Goal: Information Seeking & Learning: Learn about a topic

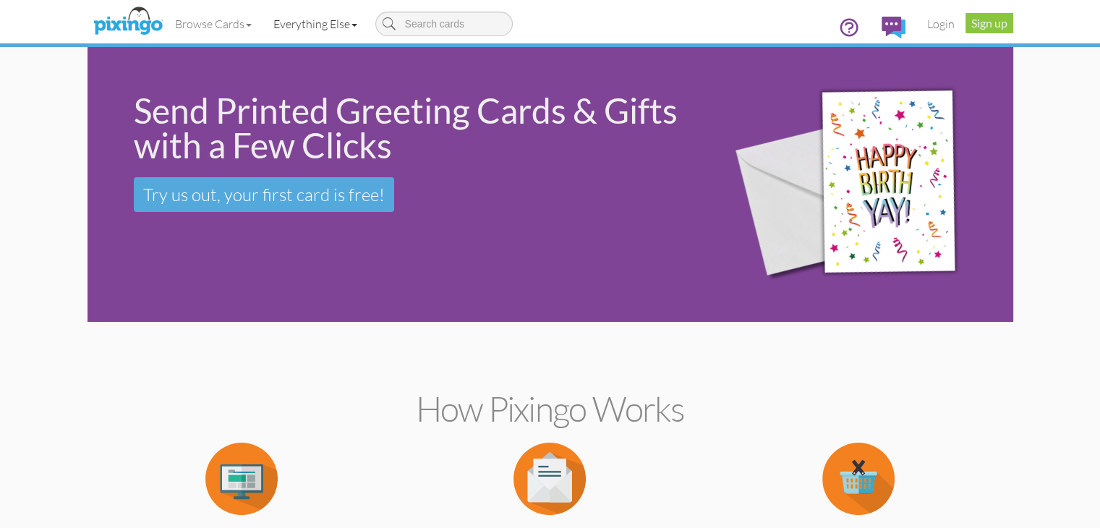
click at [262, 24] on link "Everything Else" at bounding box center [315, 24] width 106 height 36
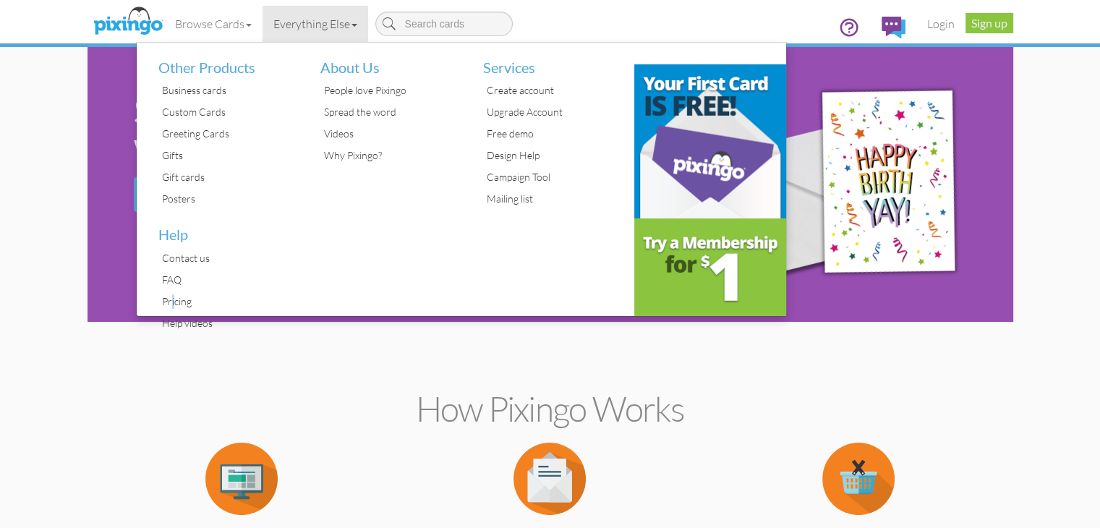
drag, startPoint x: 112, startPoint y: 258, endPoint x: 88, endPoint y: 300, distance: 48.2
click at [158, 300] on div "Pricing" at bounding box center [228, 302] width 141 height 22
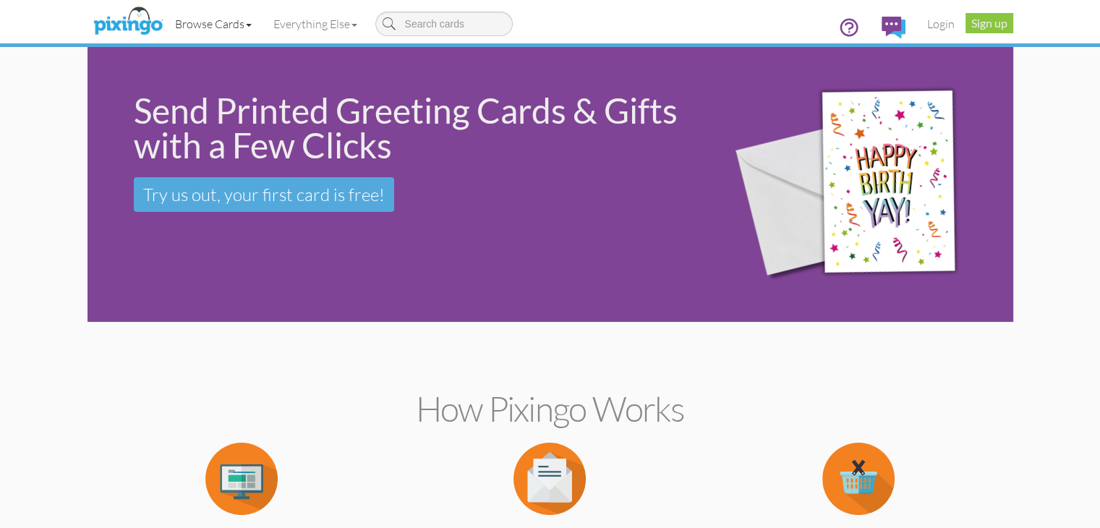
click at [171, 28] on link "Browse Cards" at bounding box center [213, 24] width 98 height 36
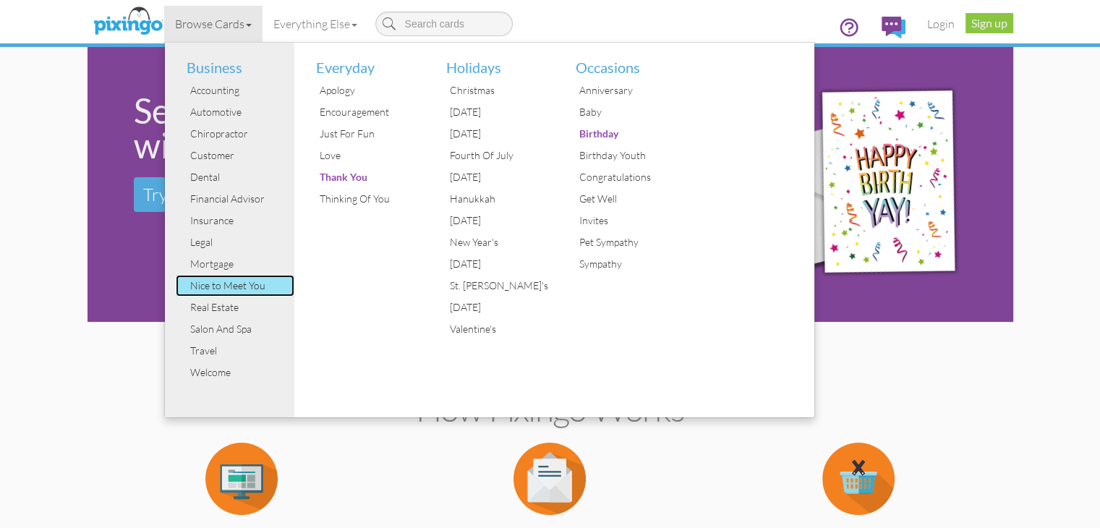
click at [187, 283] on div "Nice to Meet You" at bounding box center [241, 286] width 108 height 22
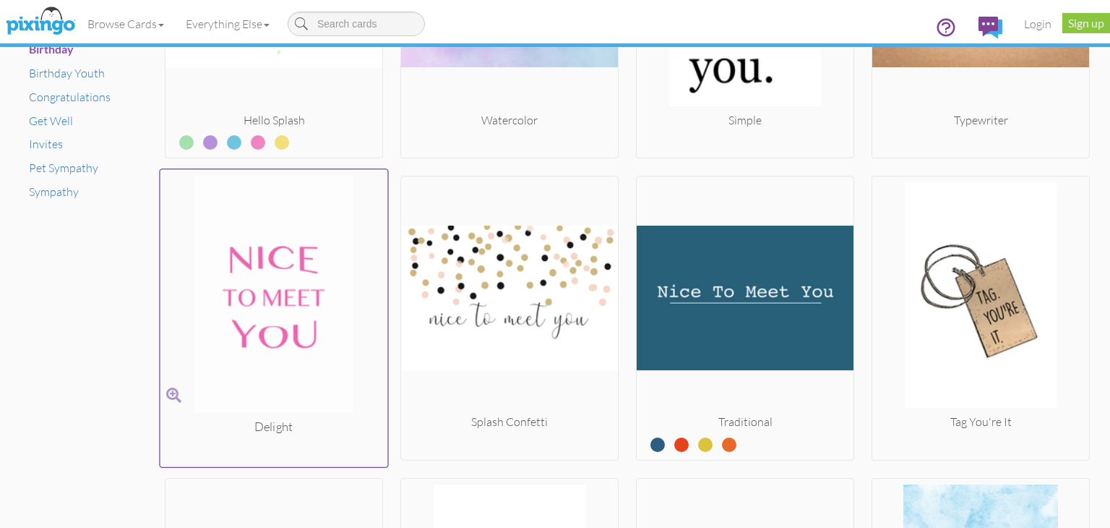
scroll to position [1084, 0]
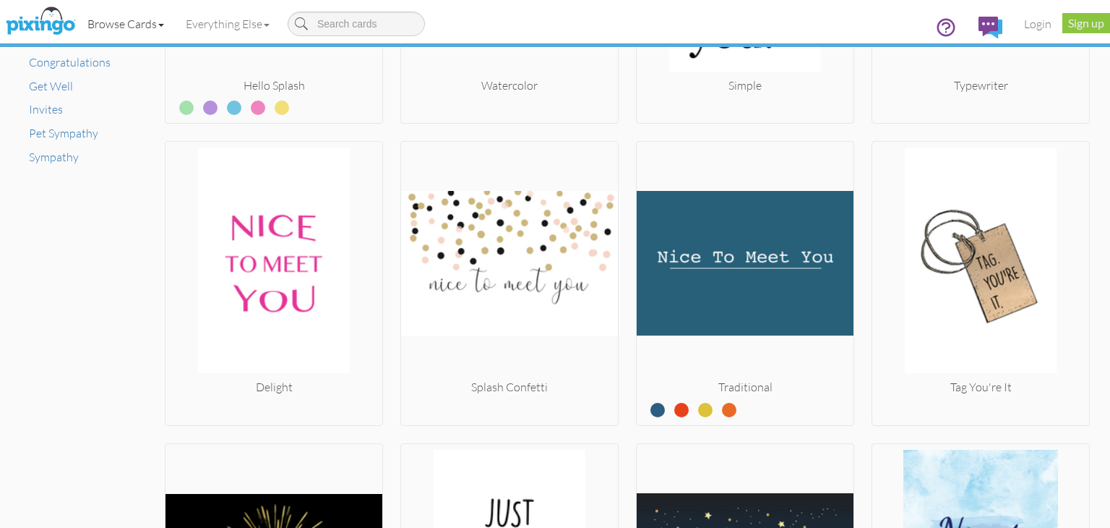
click at [161, 24] on span at bounding box center [161, 25] width 6 height 3
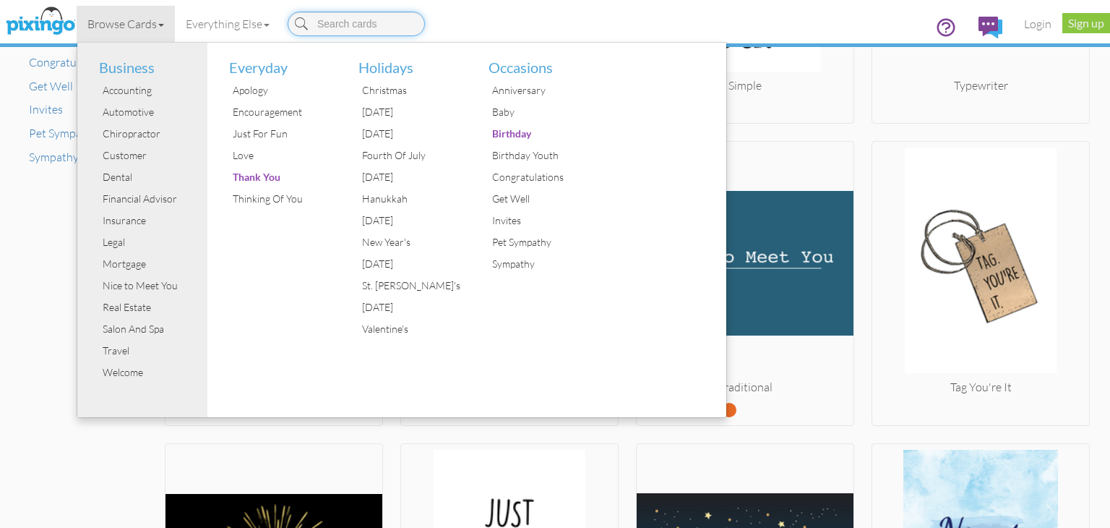
click at [331, 24] on input at bounding box center [356, 24] width 137 height 25
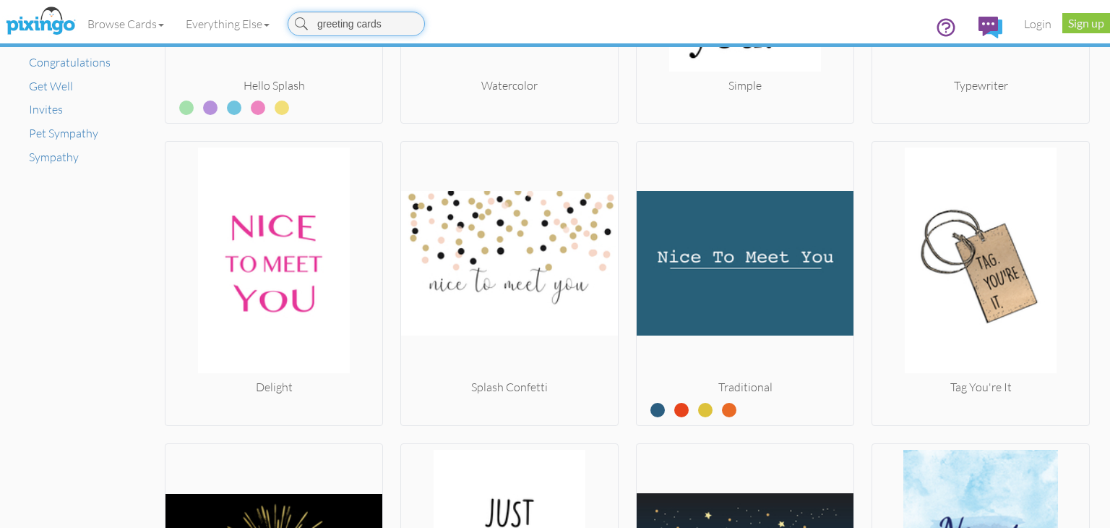
type input "greeting cards"
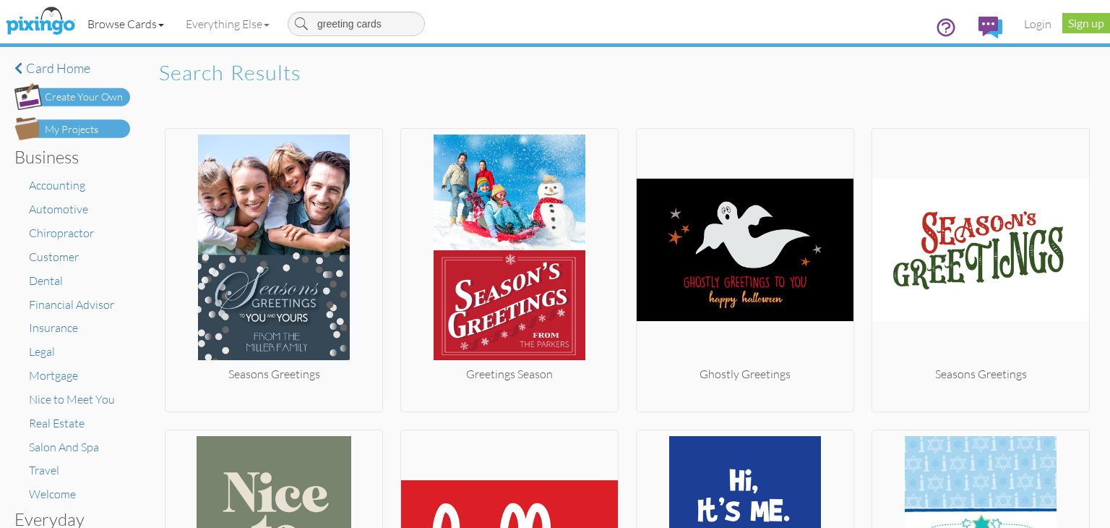
click at [129, 18] on link "Browse Cards" at bounding box center [126, 24] width 98 height 36
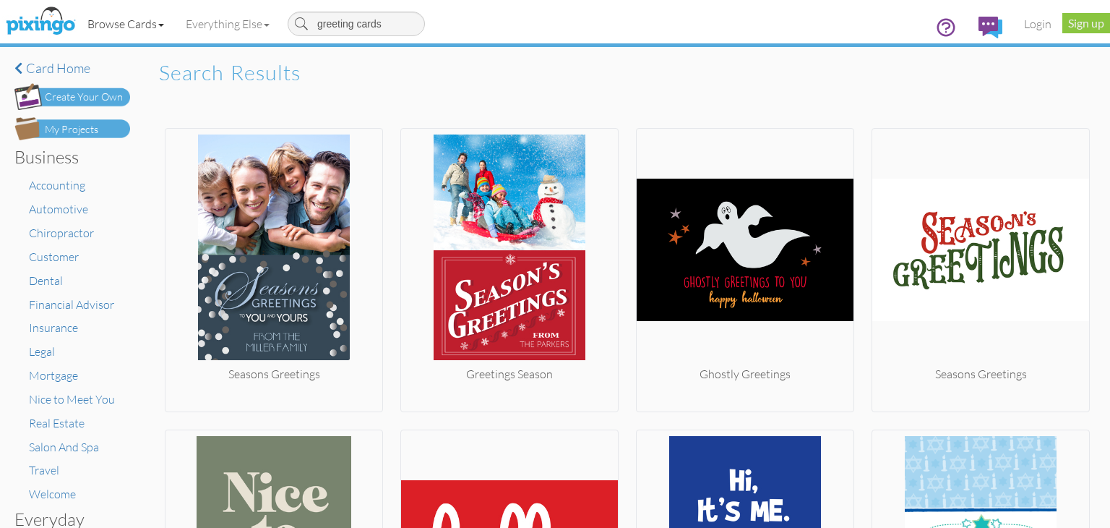
click at [131, 24] on link "Browse Cards" at bounding box center [126, 24] width 98 height 36
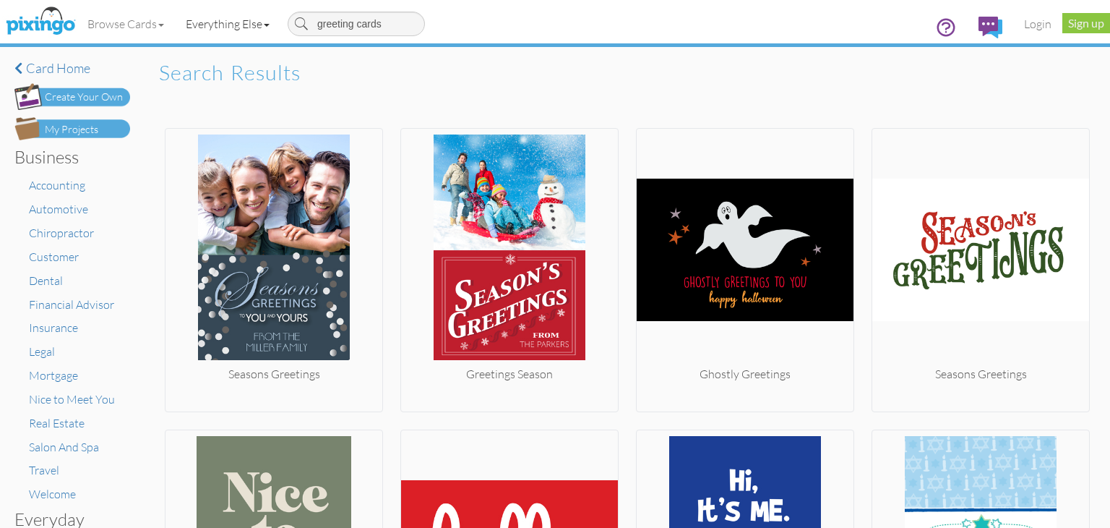
click at [269, 17] on link "Everything Else" at bounding box center [228, 24] width 106 height 36
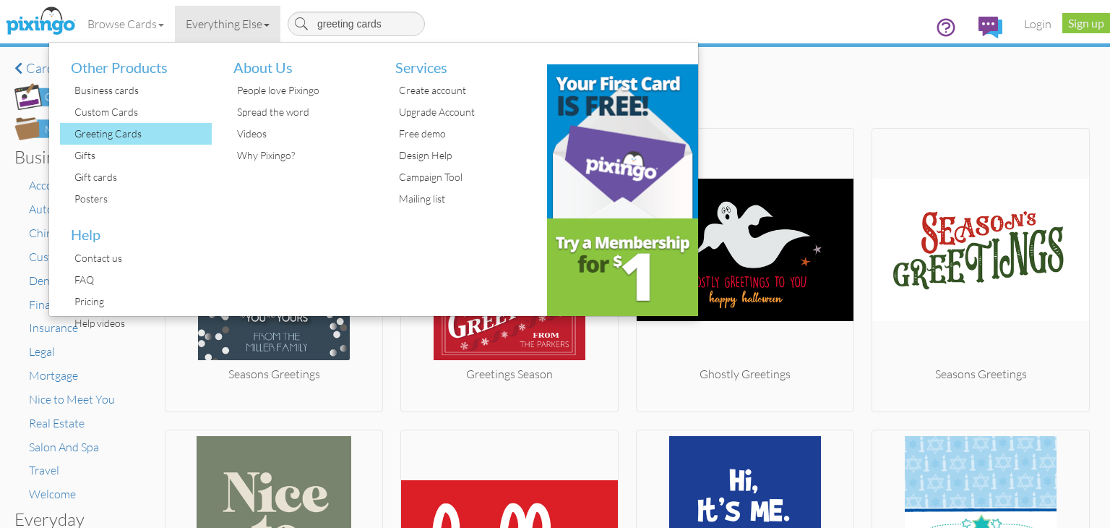
drag, startPoint x: 111, startPoint y: 133, endPoint x: 126, endPoint y: 142, distance: 17.5
click at [111, 134] on div "Greeting Cards" at bounding box center [141, 134] width 141 height 22
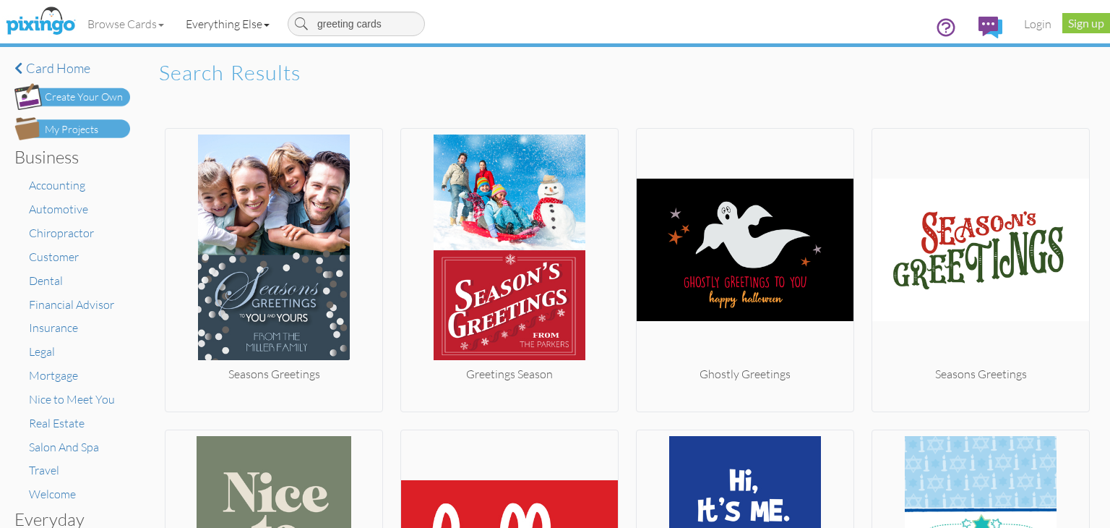
click at [254, 27] on link "Everything Else" at bounding box center [228, 24] width 106 height 36
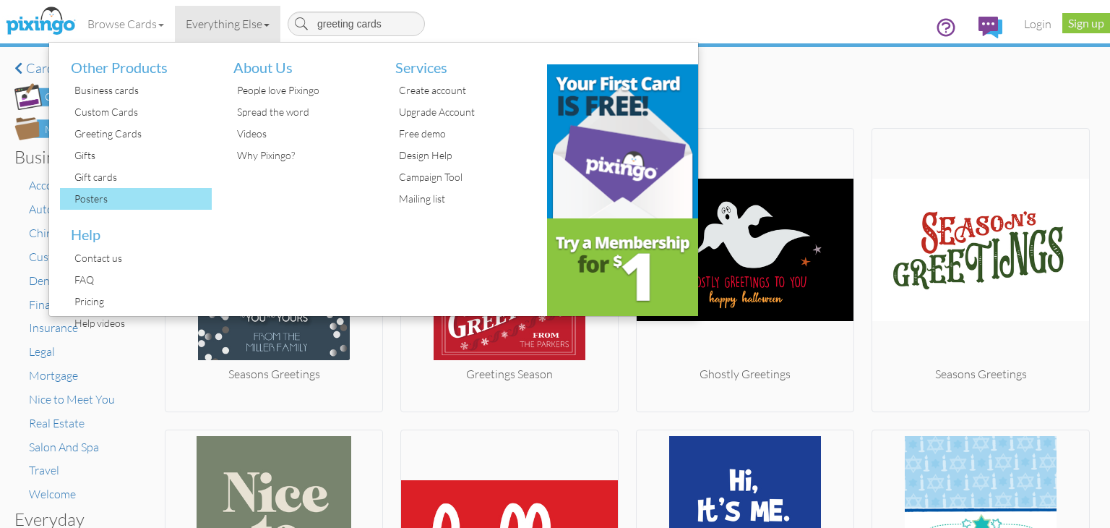
click at [100, 200] on div "Posters" at bounding box center [141, 199] width 141 height 22
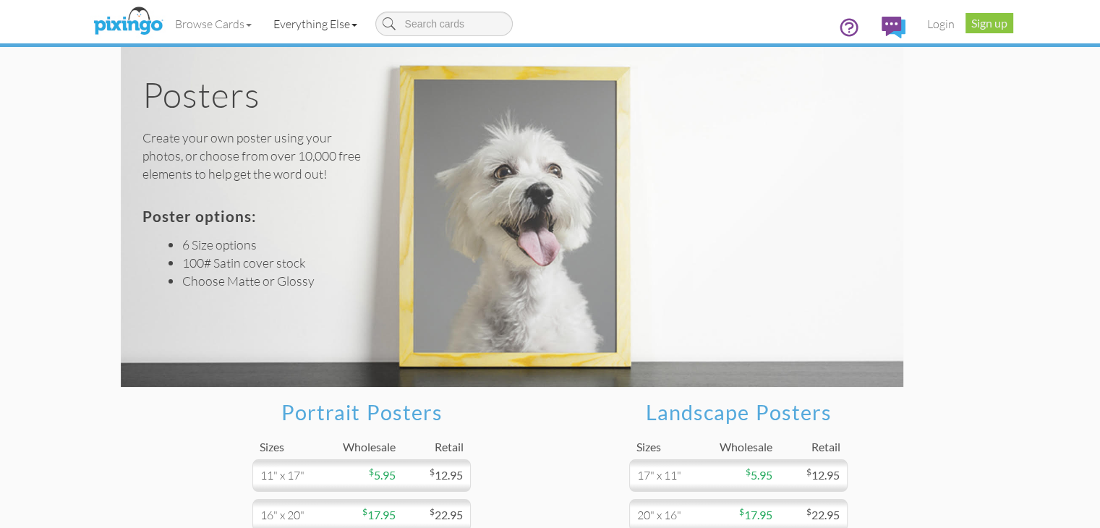
click at [351, 26] on span at bounding box center [354, 25] width 6 height 3
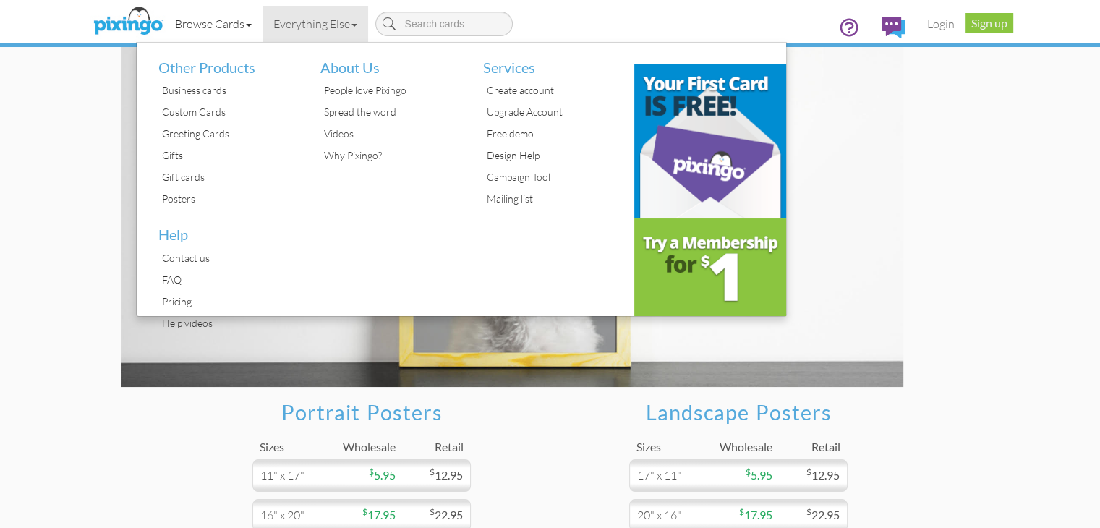
click at [246, 24] on span at bounding box center [249, 25] width 6 height 3
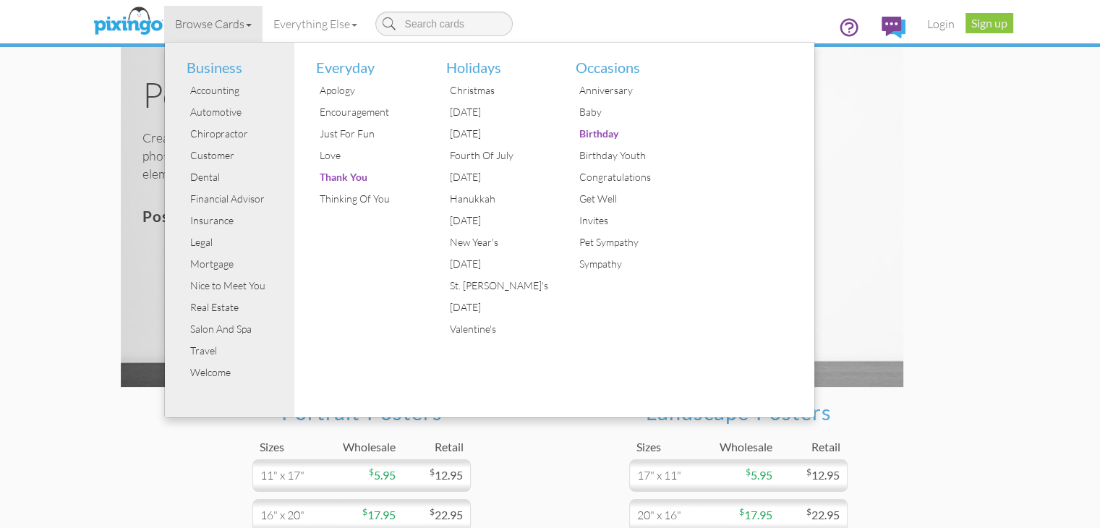
click at [889, 151] on div "Posters Create your own poster using your photos, or choose from over 10,000 fr…" at bounding box center [550, 217] width 859 height 340
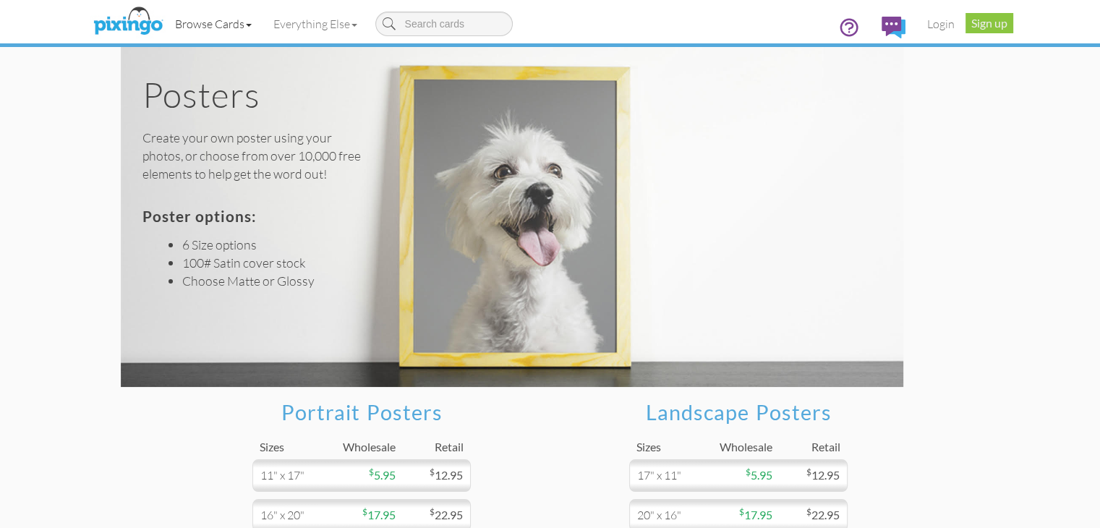
click at [164, 27] on link "Browse Cards" at bounding box center [213, 24] width 98 height 36
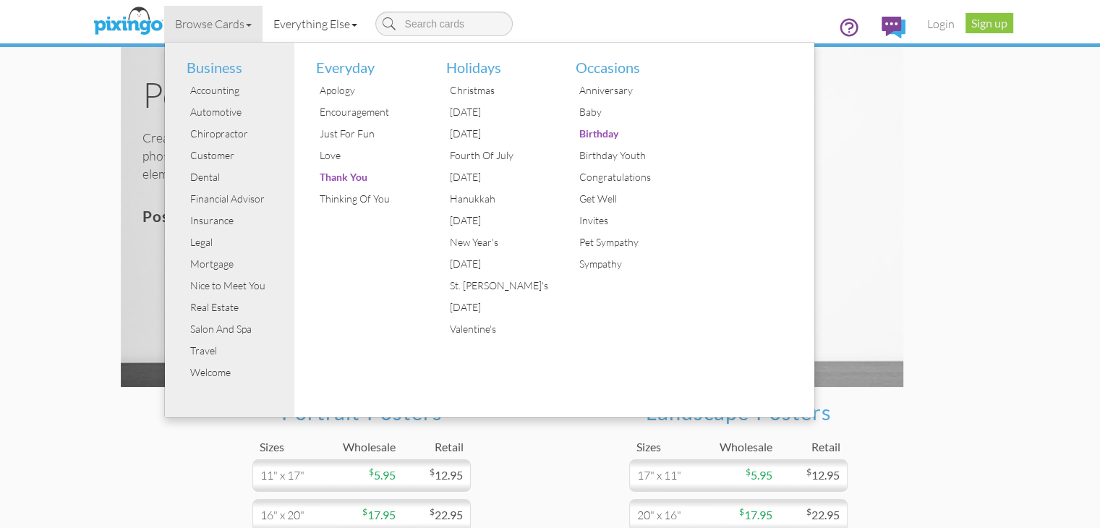
click at [262, 27] on link "Everything Else" at bounding box center [315, 24] width 106 height 36
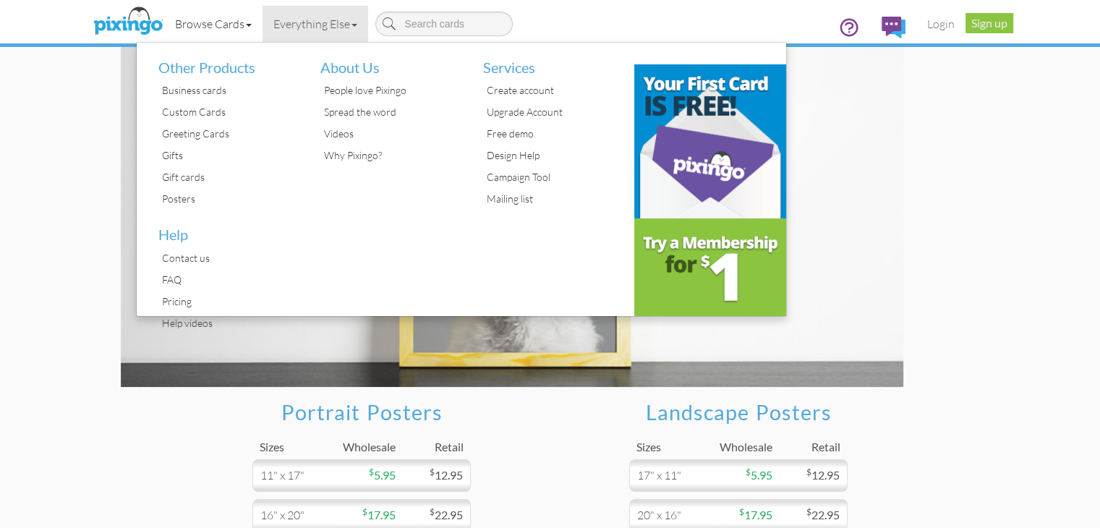
click at [164, 18] on link "Browse Cards" at bounding box center [213, 24] width 98 height 36
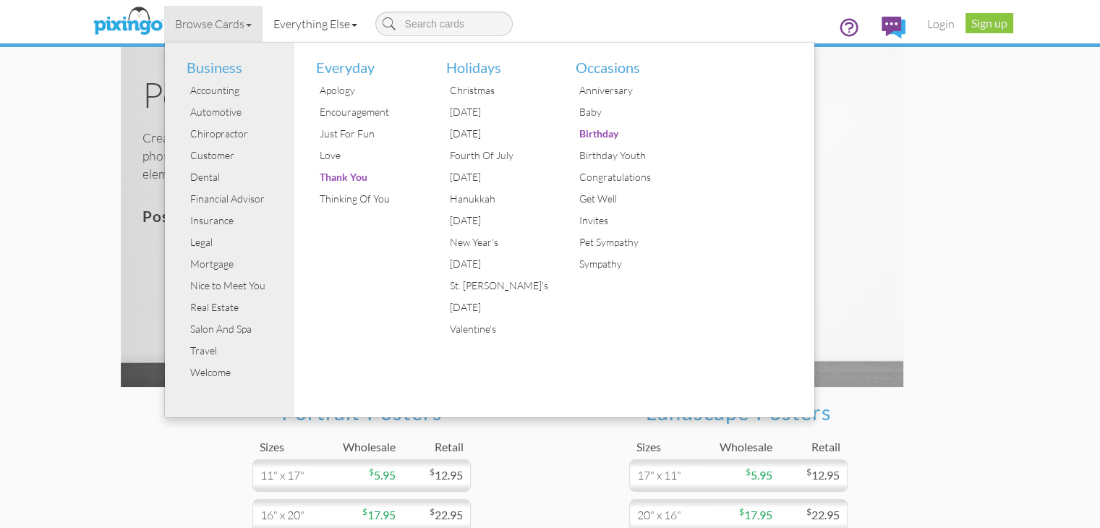
click at [262, 25] on link "Everything Else" at bounding box center [315, 24] width 106 height 36
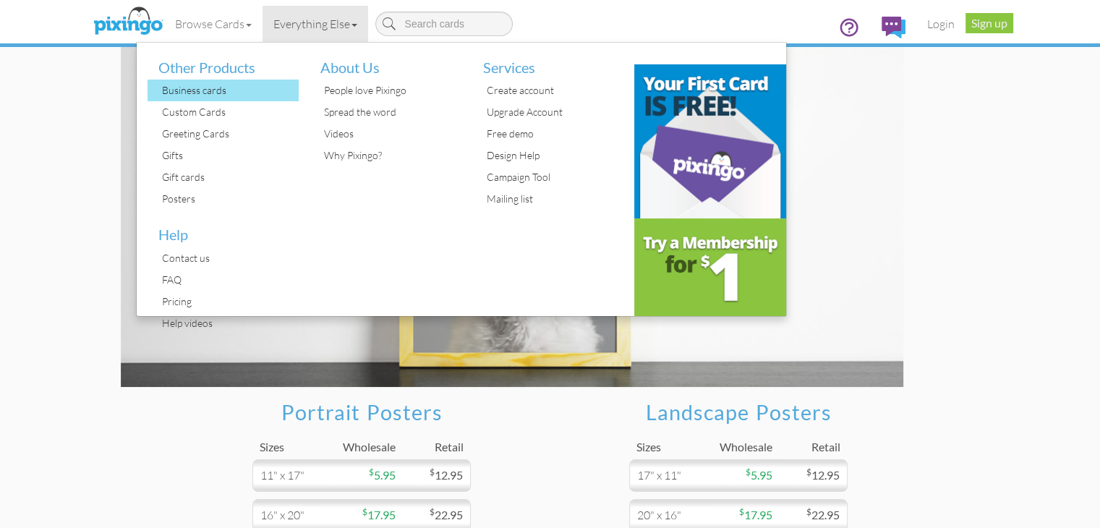
click at [158, 91] on div "Business cards" at bounding box center [228, 91] width 141 height 22
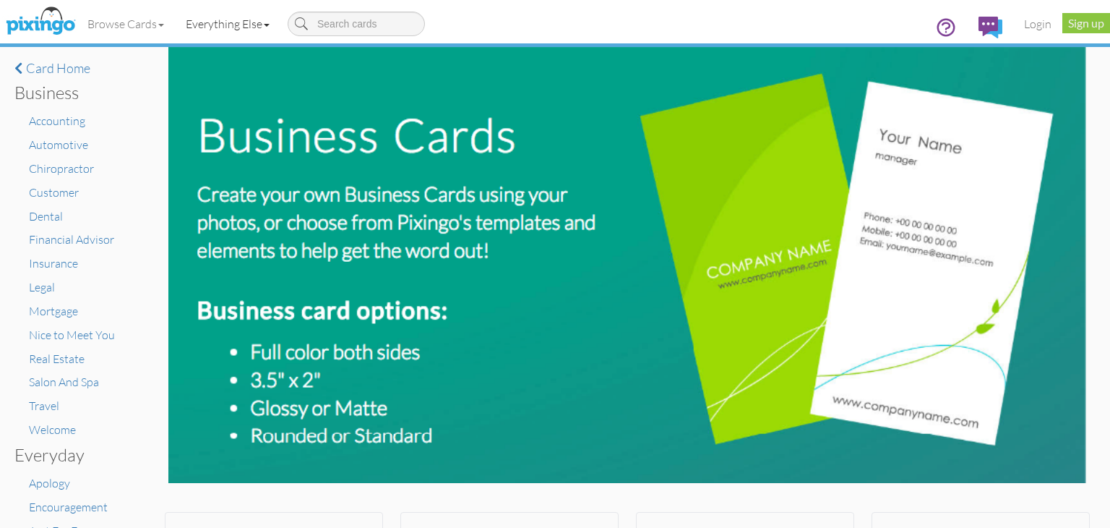
click at [252, 21] on link "Everything Else" at bounding box center [228, 24] width 106 height 36
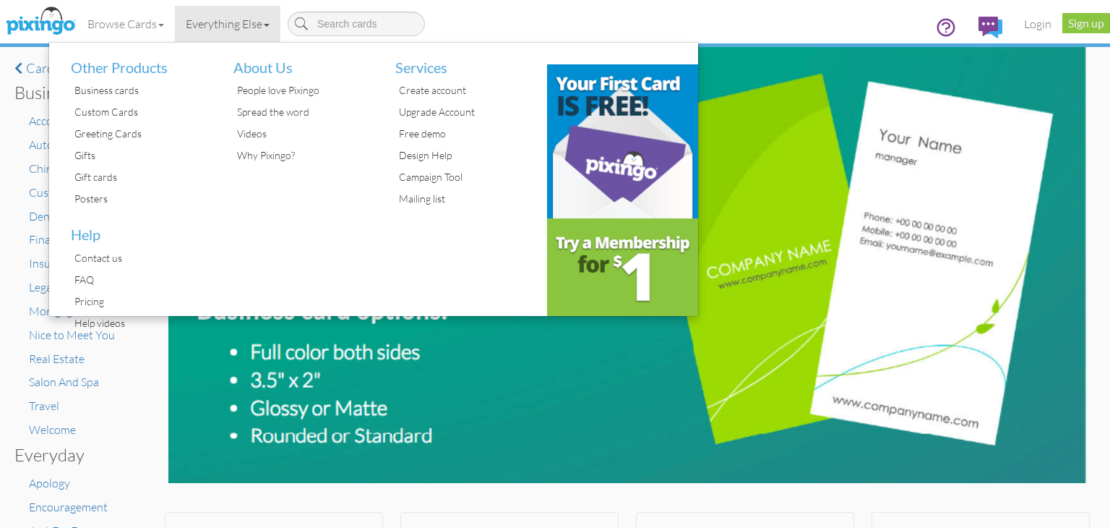
click at [129, 455] on div "Everyday Apology Encouragement Just For Fun Love Thank You Thinking Of You" at bounding box center [72, 527] width 116 height 165
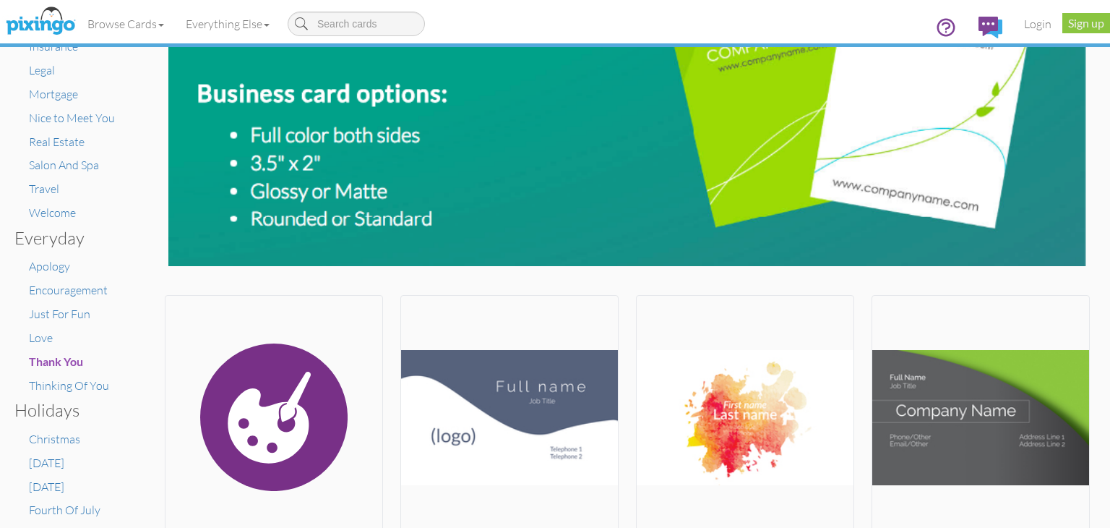
scroll to position [72, 0]
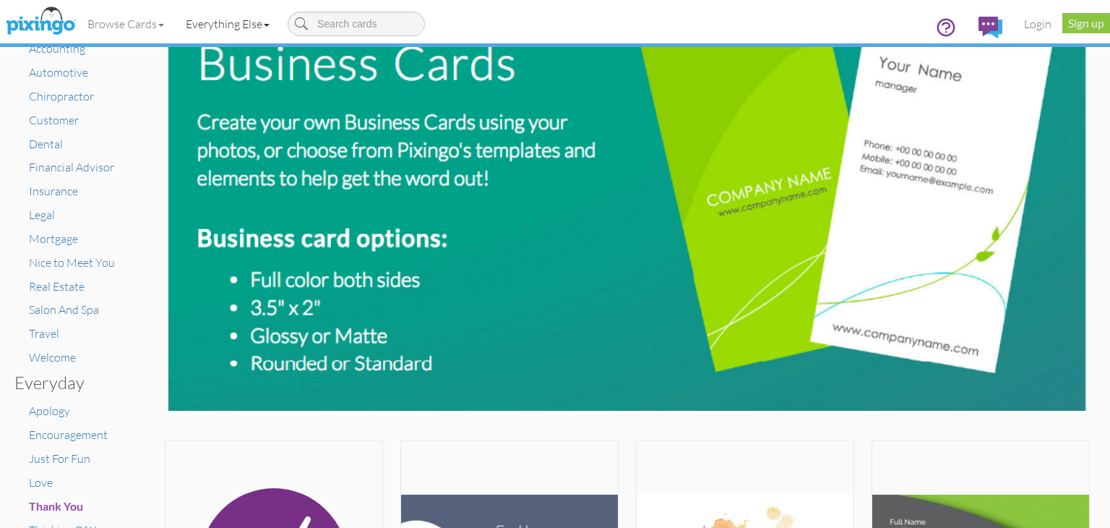
click at [252, 18] on link "Everything Else" at bounding box center [228, 24] width 106 height 36
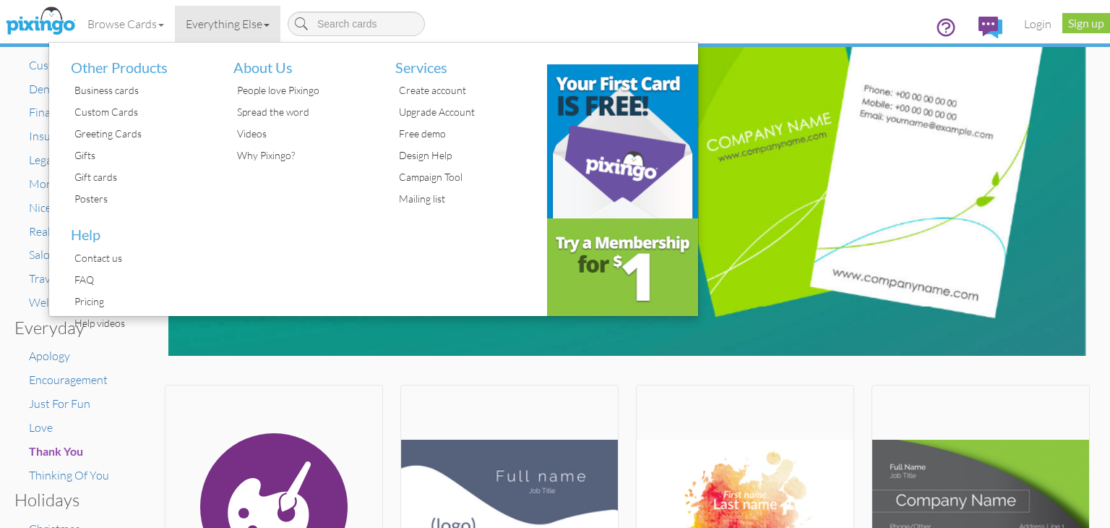
scroll to position [0, 0]
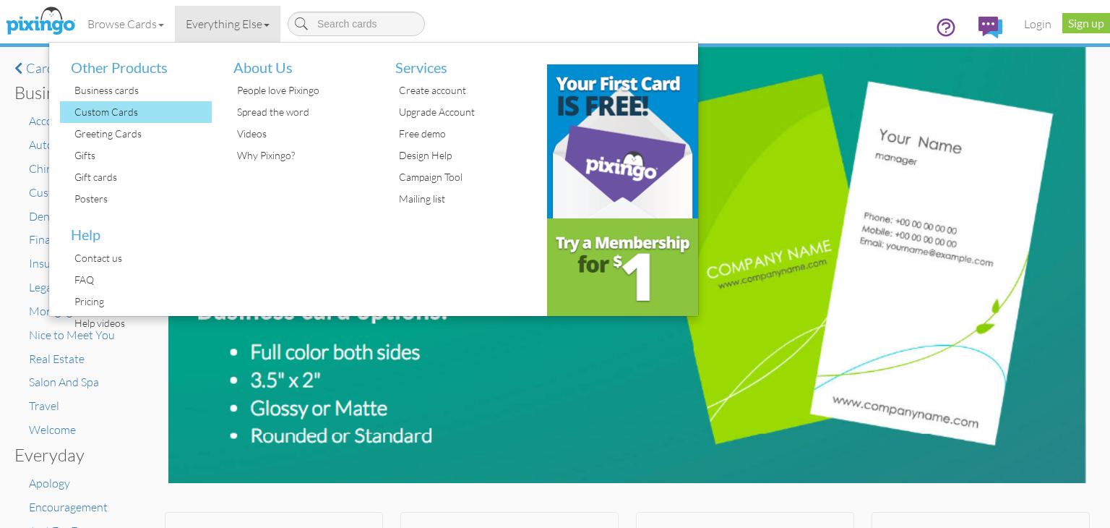
click at [116, 111] on div "Custom Cards" at bounding box center [141, 112] width 141 height 22
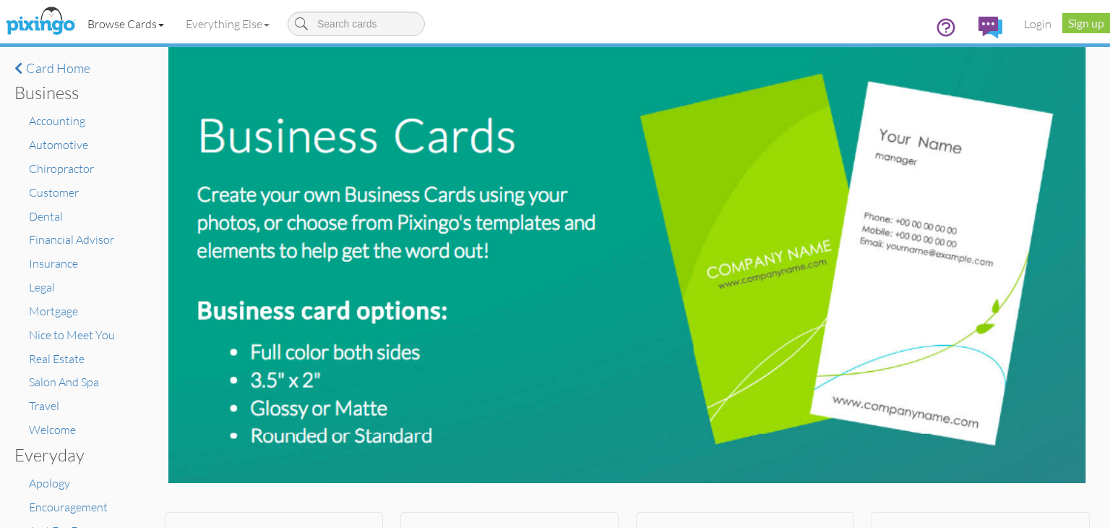
click at [137, 28] on link "Browse Cards" at bounding box center [126, 24] width 98 height 36
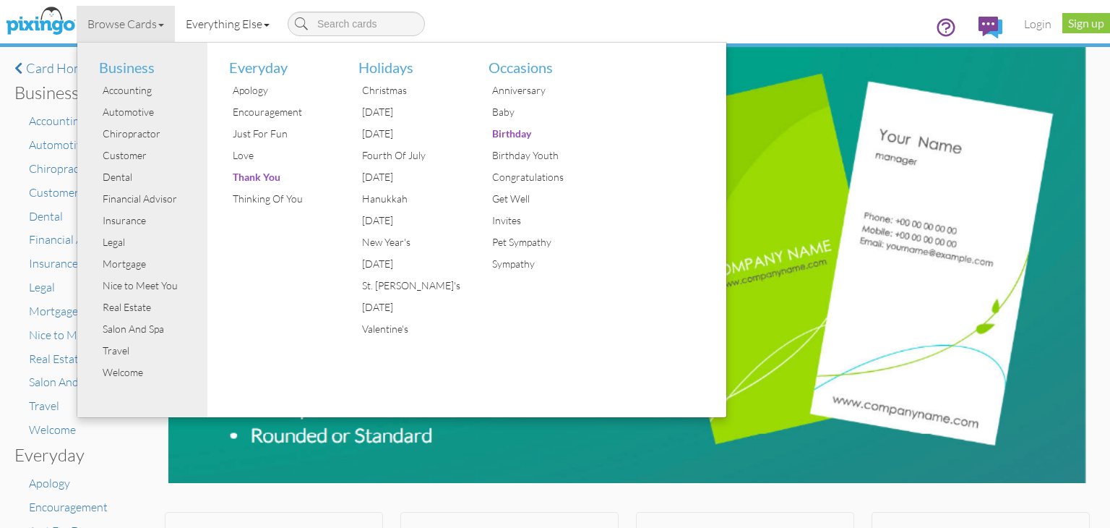
click at [218, 25] on link "Everything Else" at bounding box center [228, 24] width 106 height 36
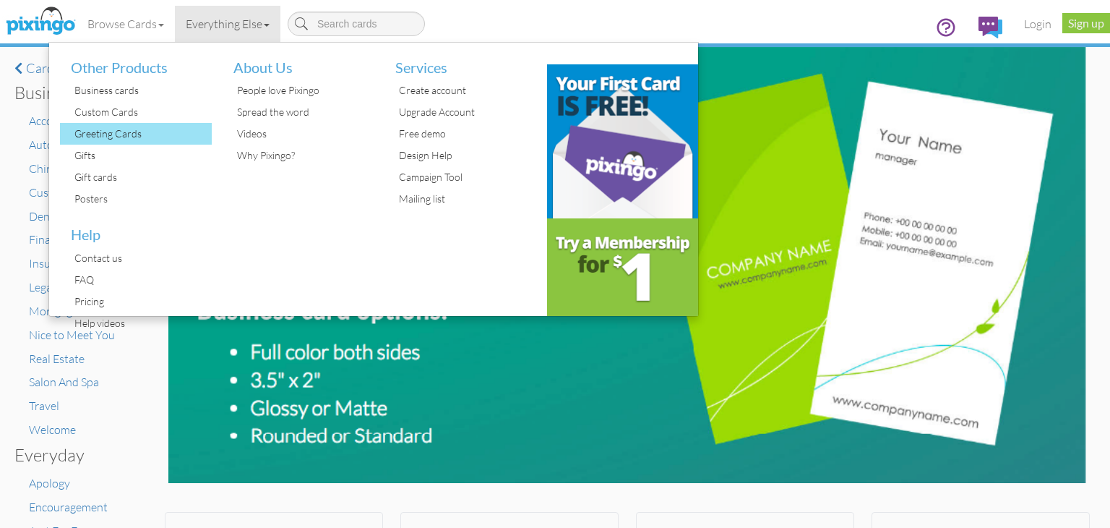
click at [110, 132] on div "Greeting Cards" at bounding box center [141, 134] width 141 height 22
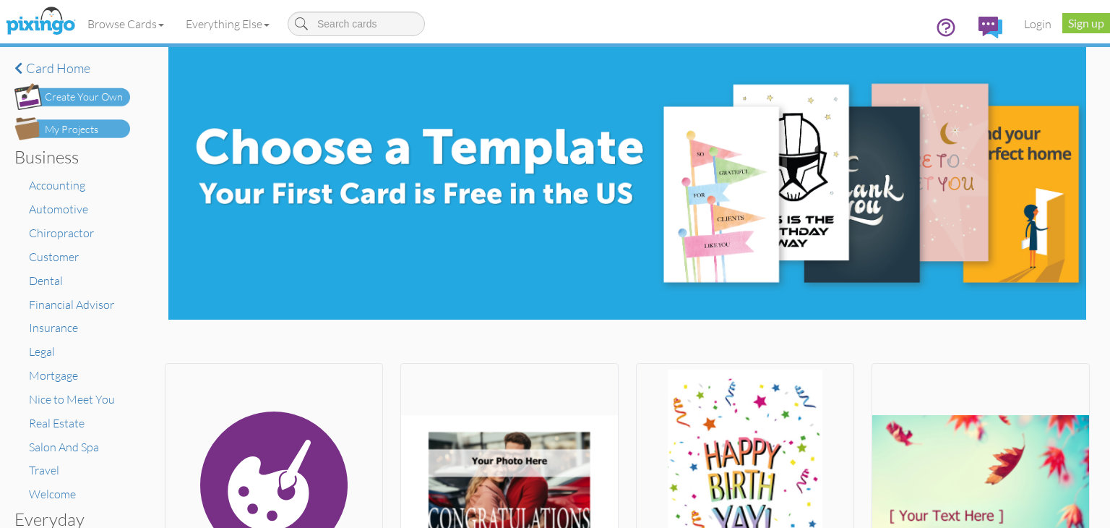
click at [221, 24] on link "Everything Else" at bounding box center [228, 24] width 106 height 36
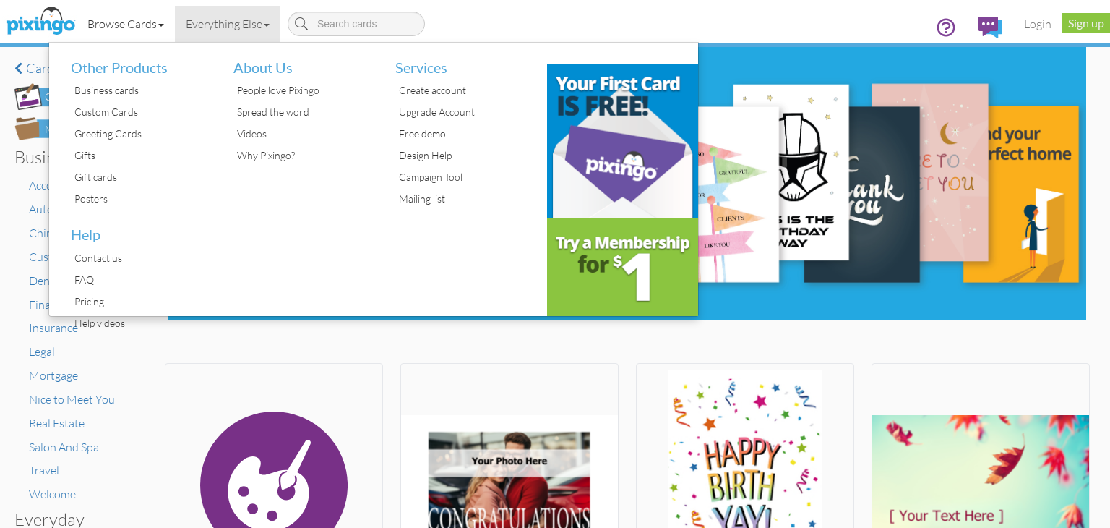
click at [147, 30] on link "Browse Cards" at bounding box center [126, 24] width 98 height 36
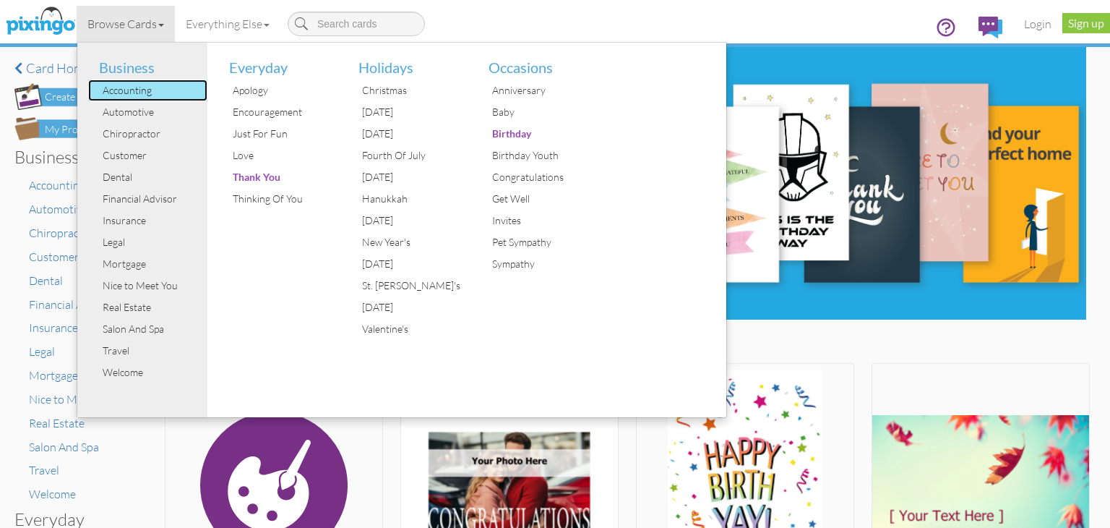
click at [139, 93] on div "Accounting" at bounding box center [153, 91] width 108 height 22
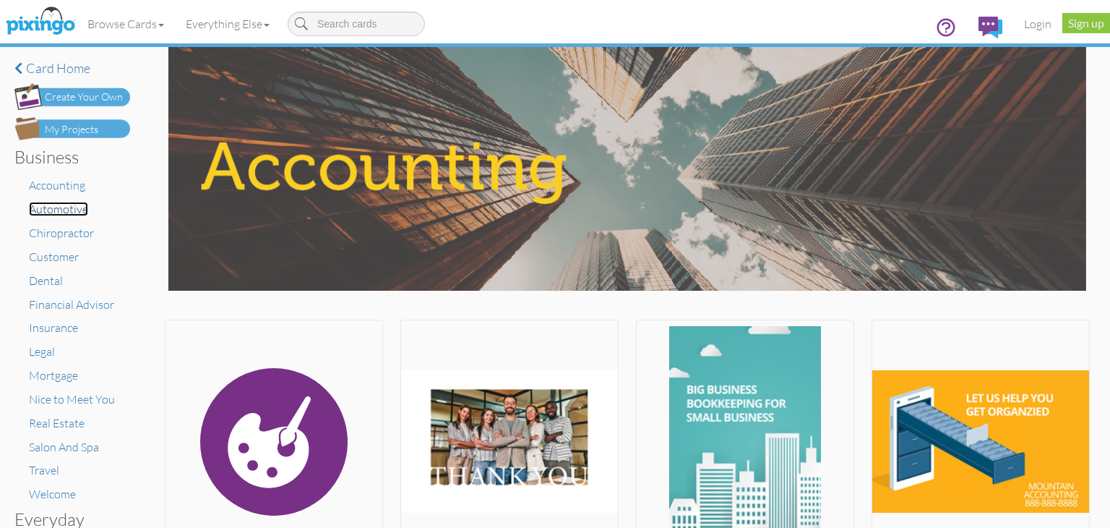
click at [67, 213] on span "Automotive" at bounding box center [58, 209] width 59 height 14
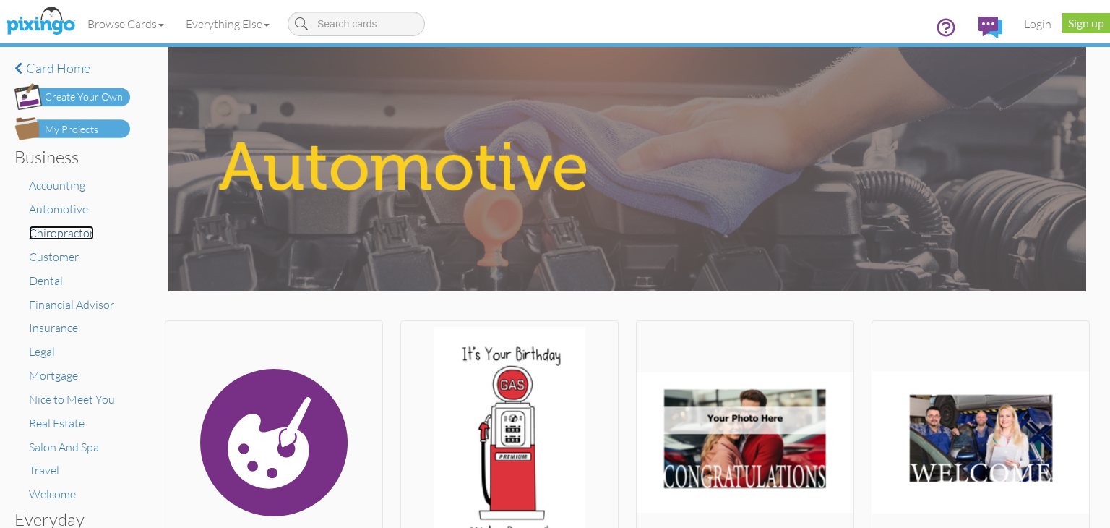
click at [57, 238] on span "Chiropractor" at bounding box center [61, 233] width 65 height 14
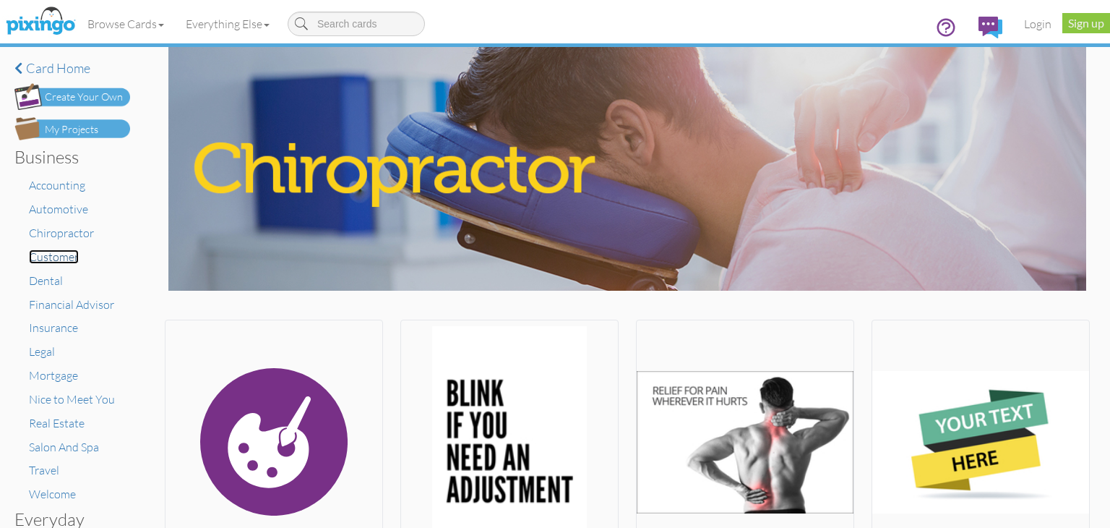
click at [61, 261] on span "Customer" at bounding box center [54, 256] width 50 height 14
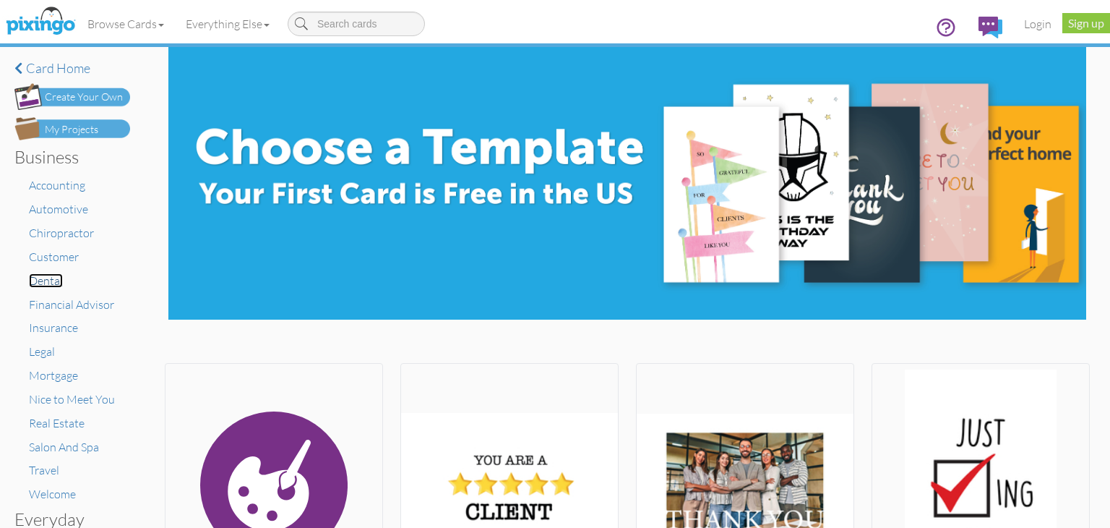
click at [53, 280] on span "Dental" at bounding box center [46, 280] width 34 height 14
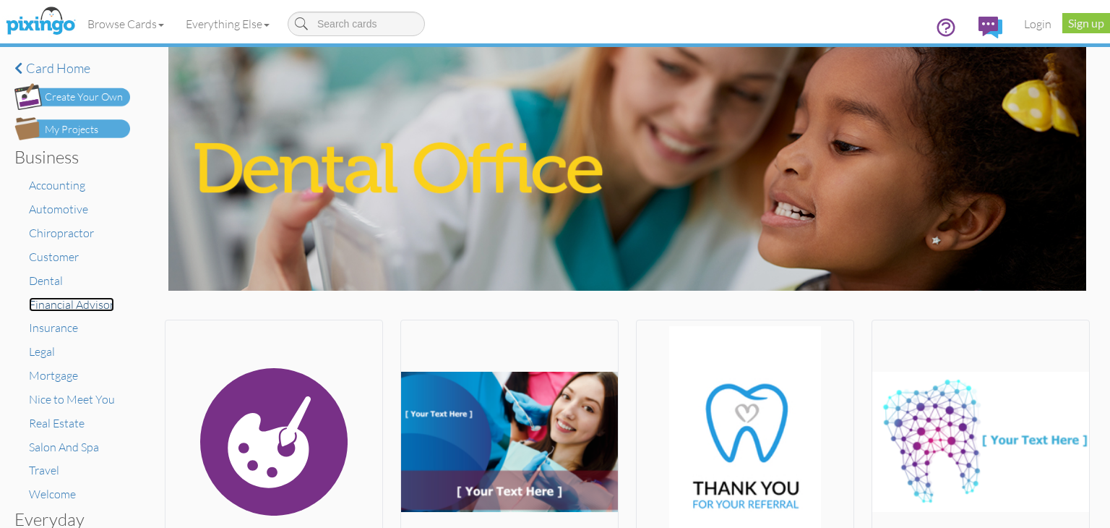
click at [64, 301] on span "Financial Advisor" at bounding box center [71, 304] width 85 height 14
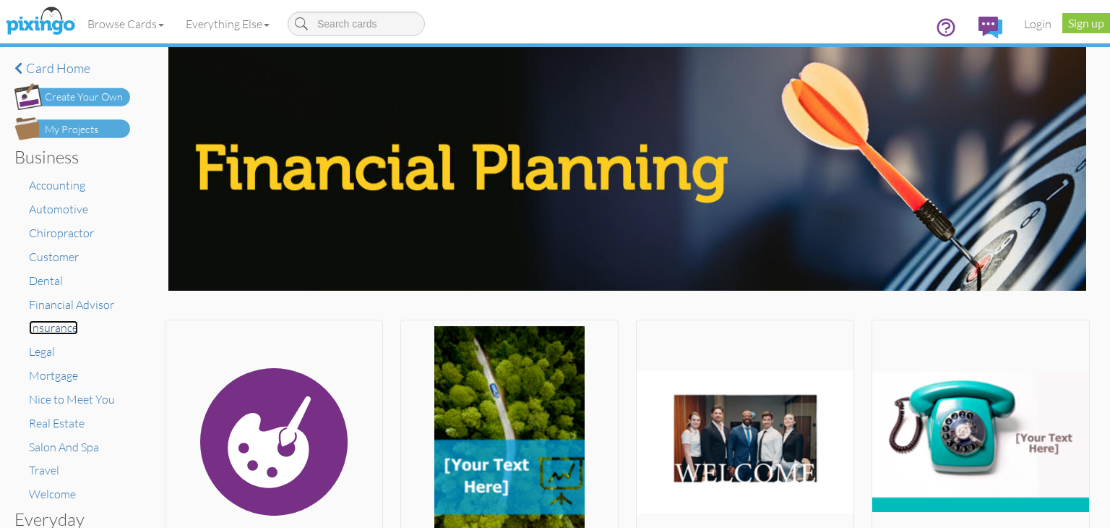
click at [63, 327] on span "Insurance" at bounding box center [53, 327] width 49 height 14
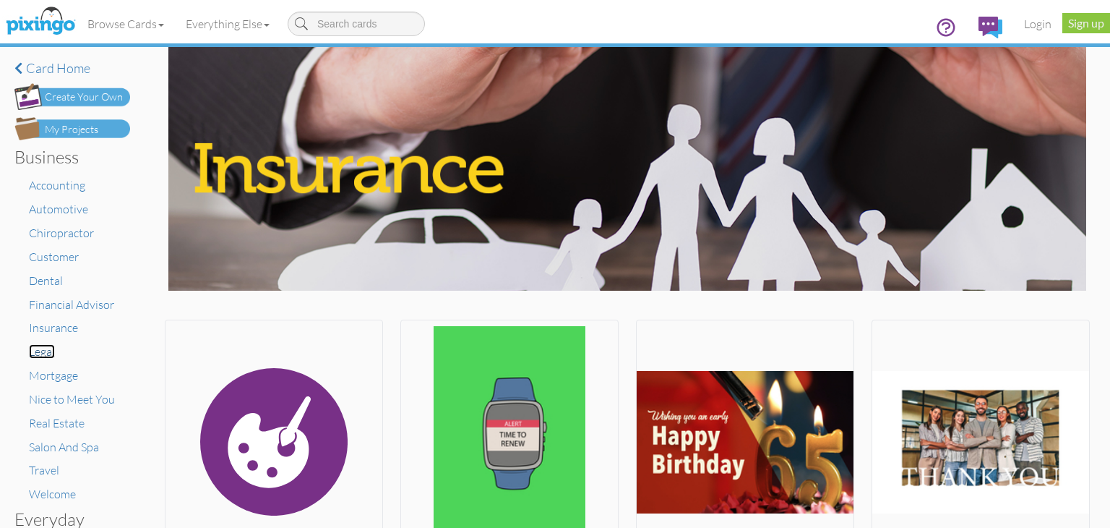
click at [42, 353] on span "Legal" at bounding box center [42, 351] width 26 height 14
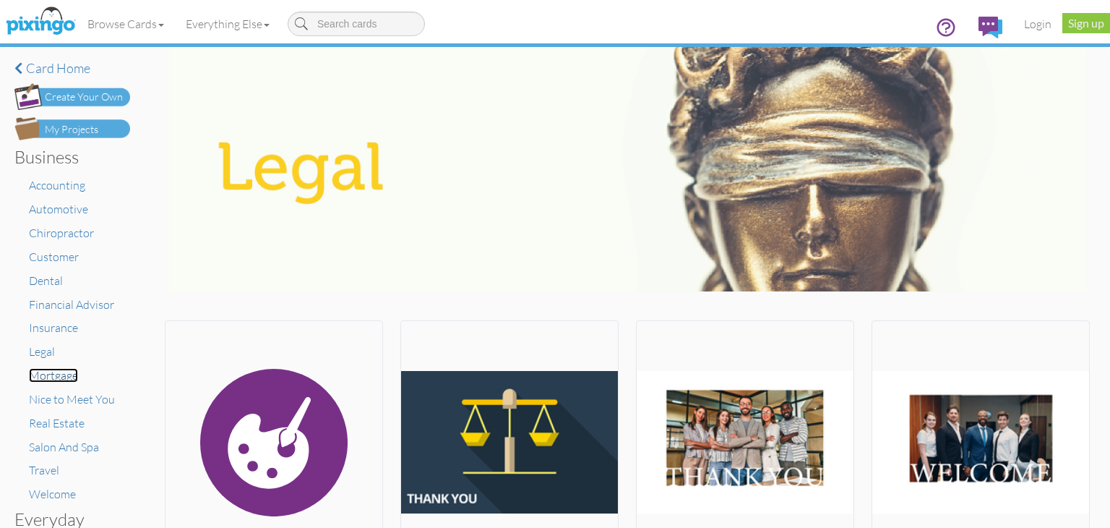
click at [51, 373] on span "Mortgage" at bounding box center [53, 375] width 49 height 14
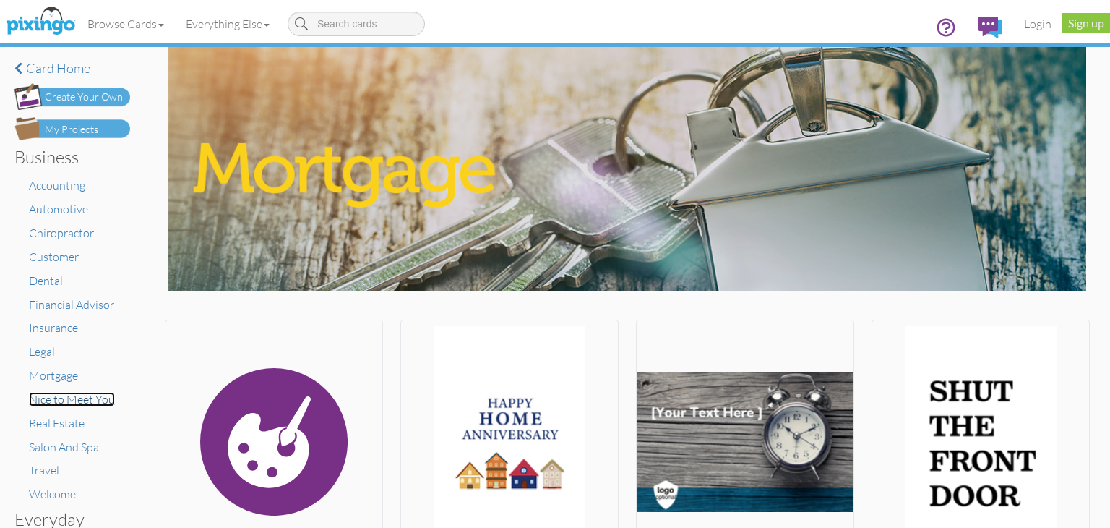
click at [53, 400] on span "Nice to Meet You" at bounding box center [72, 399] width 86 height 14
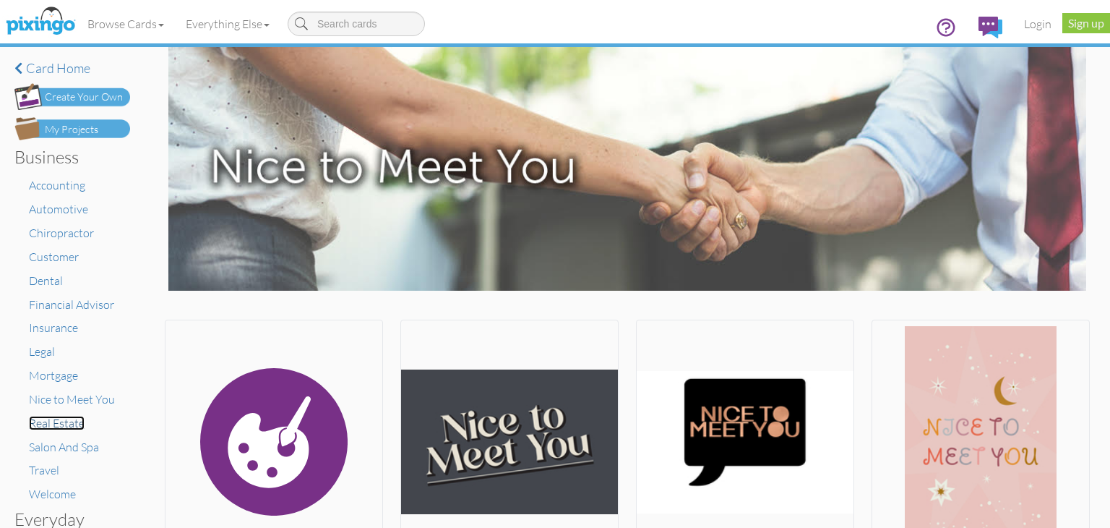
click at [70, 426] on span "Real Estate" at bounding box center [57, 423] width 56 height 14
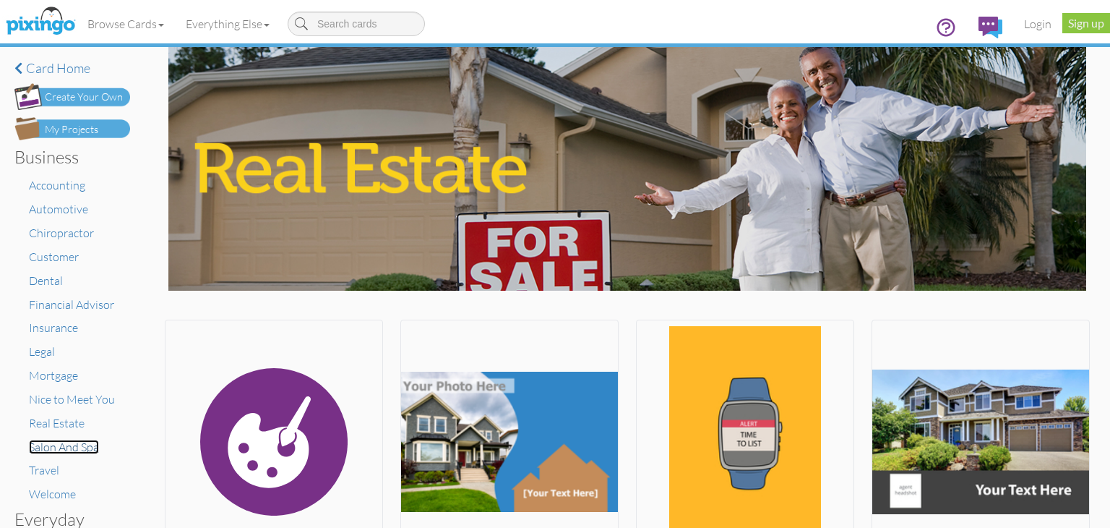
click at [53, 449] on span "Salon And Spa" at bounding box center [64, 447] width 70 height 14
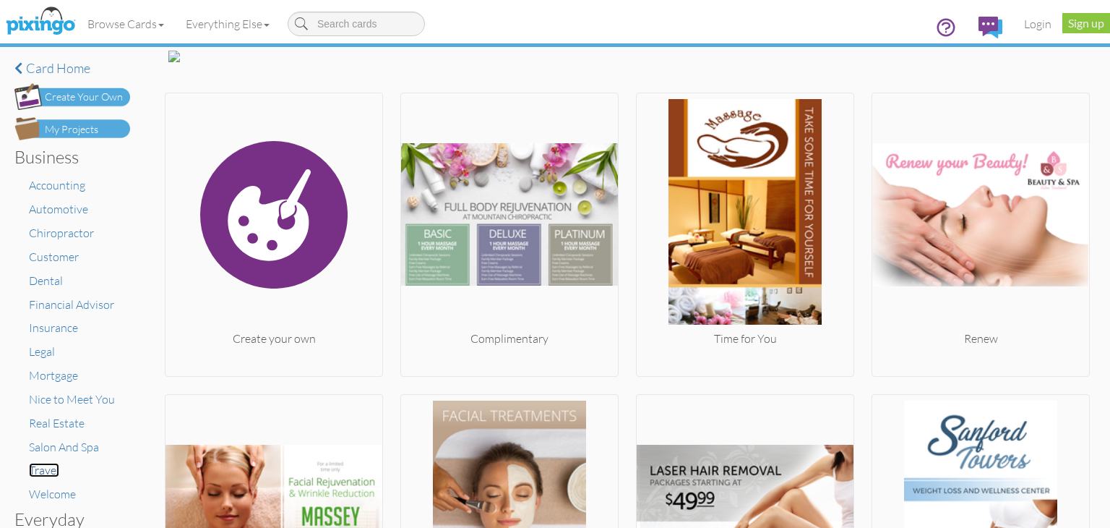
click at [51, 471] on span "Travel" at bounding box center [44, 470] width 30 height 14
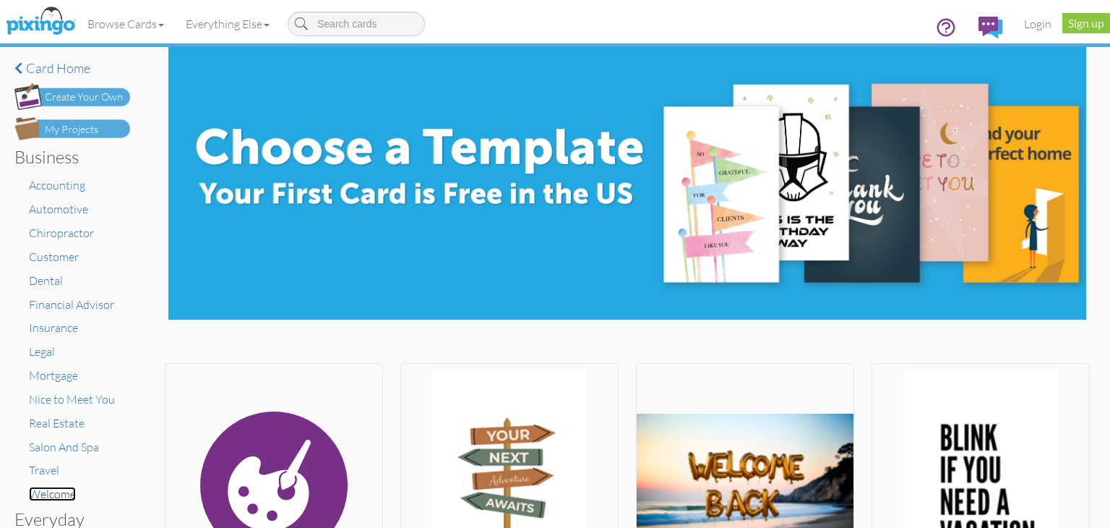
click at [40, 491] on span "Welcome" at bounding box center [52, 494] width 47 height 14
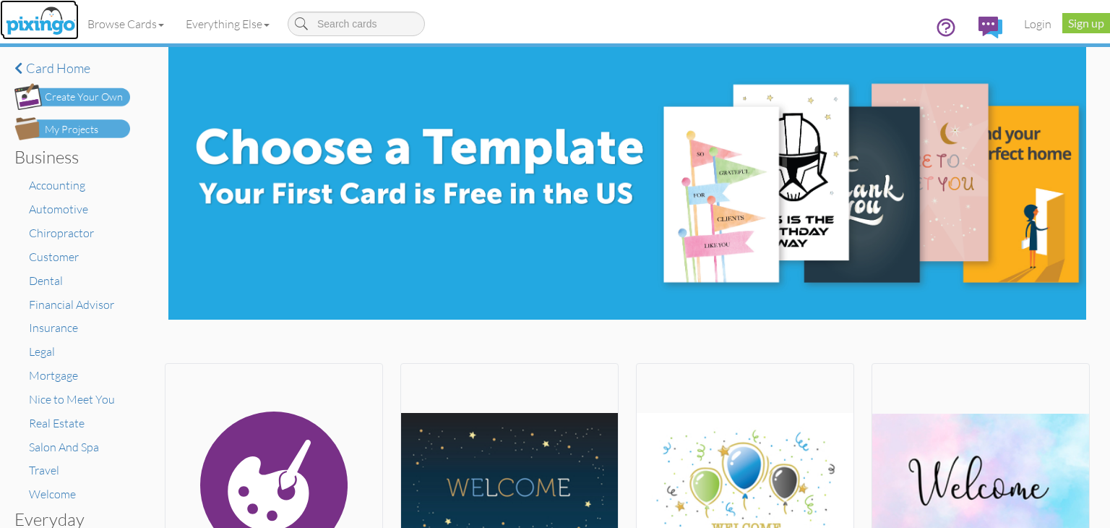
click at [61, 25] on img at bounding box center [40, 22] width 77 height 36
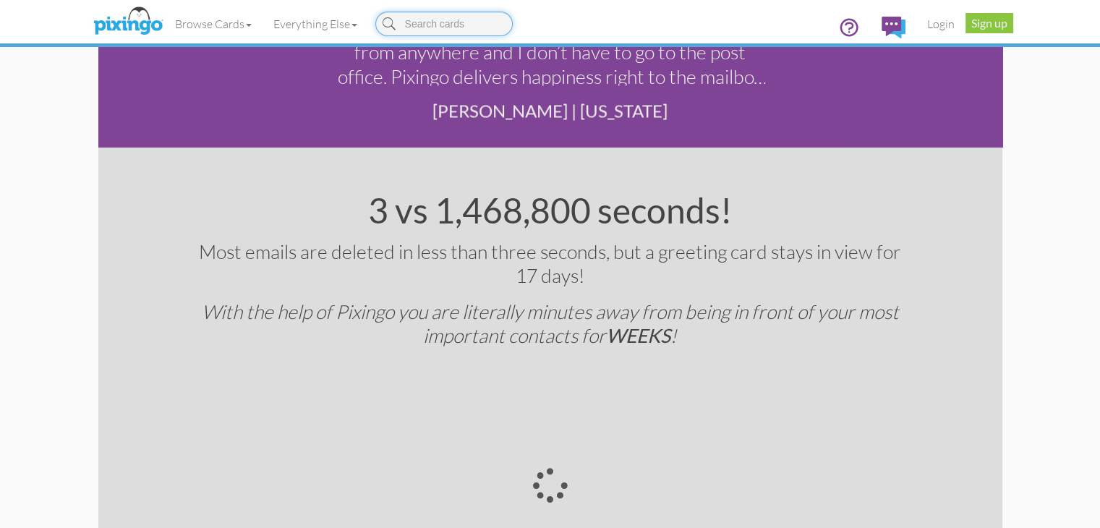
scroll to position [2313, 0]
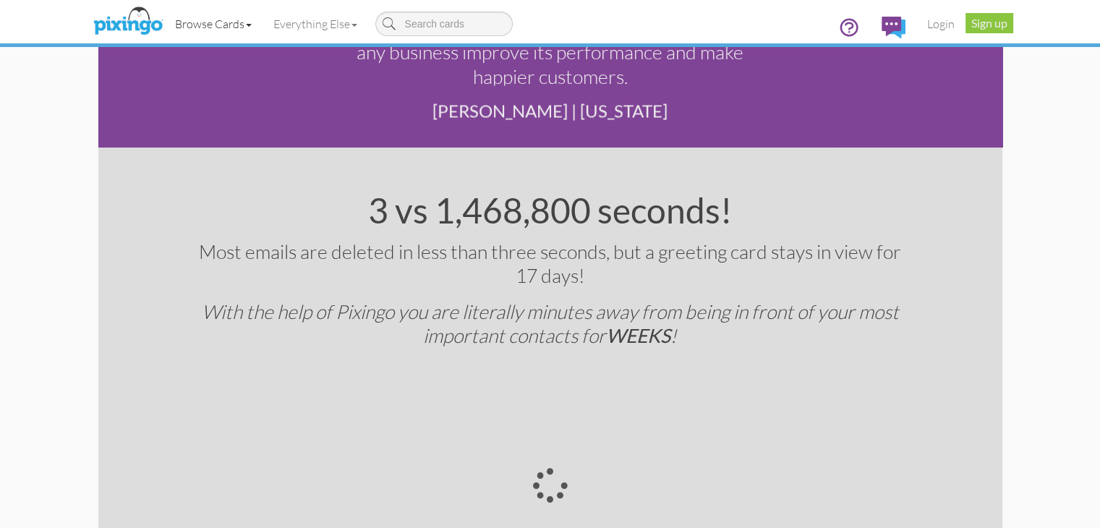
click at [164, 16] on link "Browse Cards" at bounding box center [213, 24] width 98 height 36
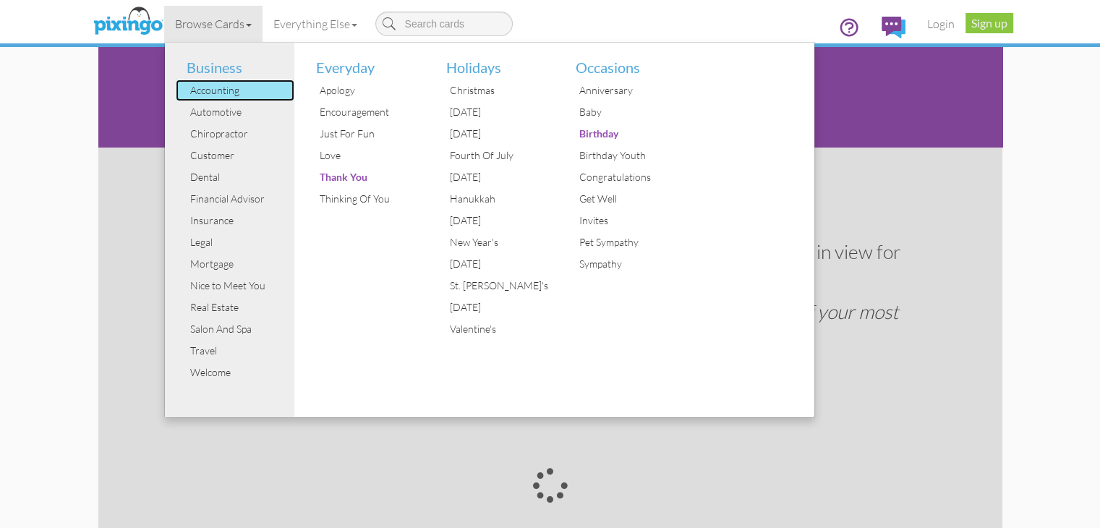
click at [187, 90] on div "Accounting" at bounding box center [241, 91] width 108 height 22
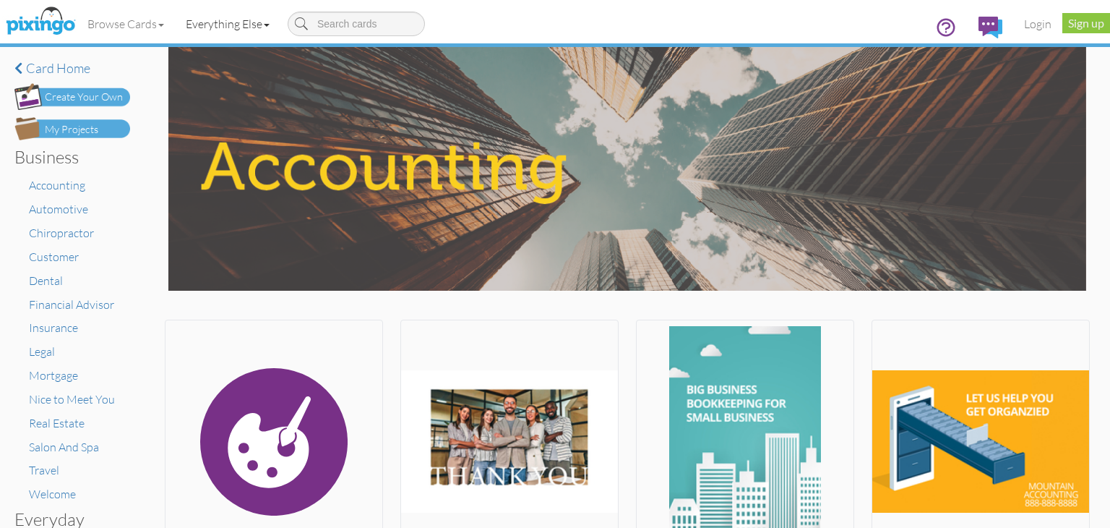
click at [244, 30] on link "Everything Else" at bounding box center [228, 24] width 106 height 36
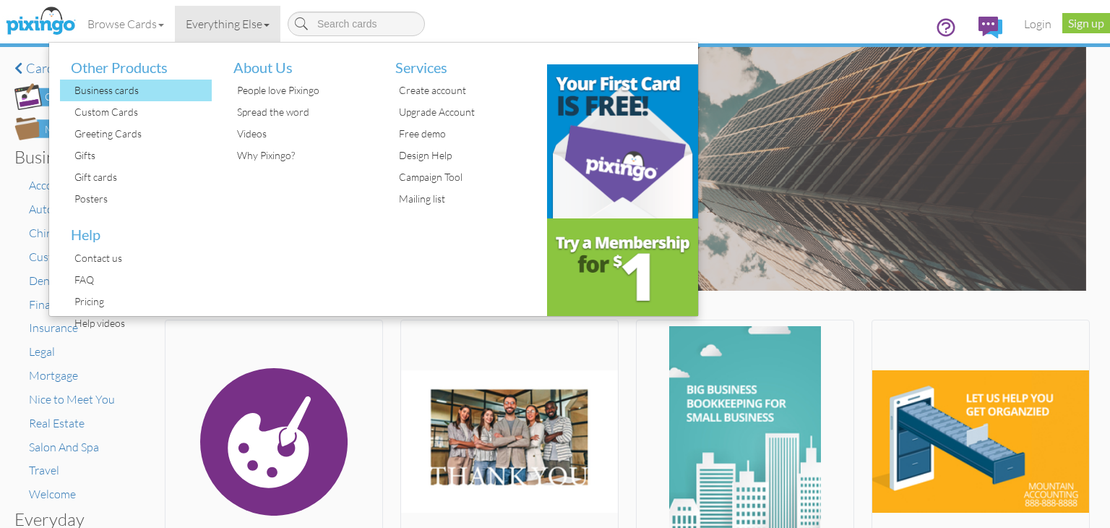
drag, startPoint x: 130, startPoint y: 87, endPoint x: 109, endPoint y: 87, distance: 21.0
click at [109, 87] on div "Business cards" at bounding box center [141, 91] width 141 height 22
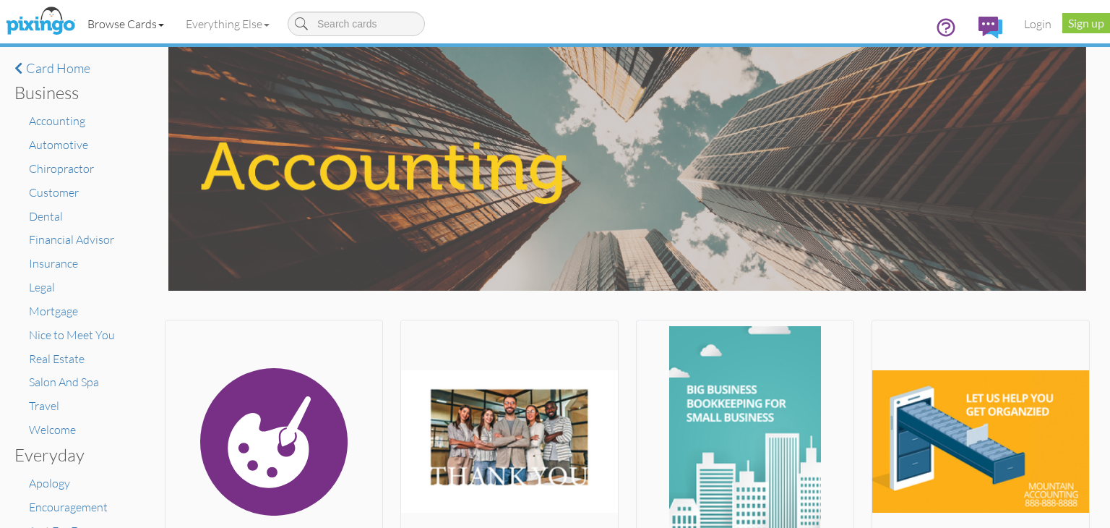
click at [145, 18] on link "Browse Cards" at bounding box center [126, 24] width 98 height 36
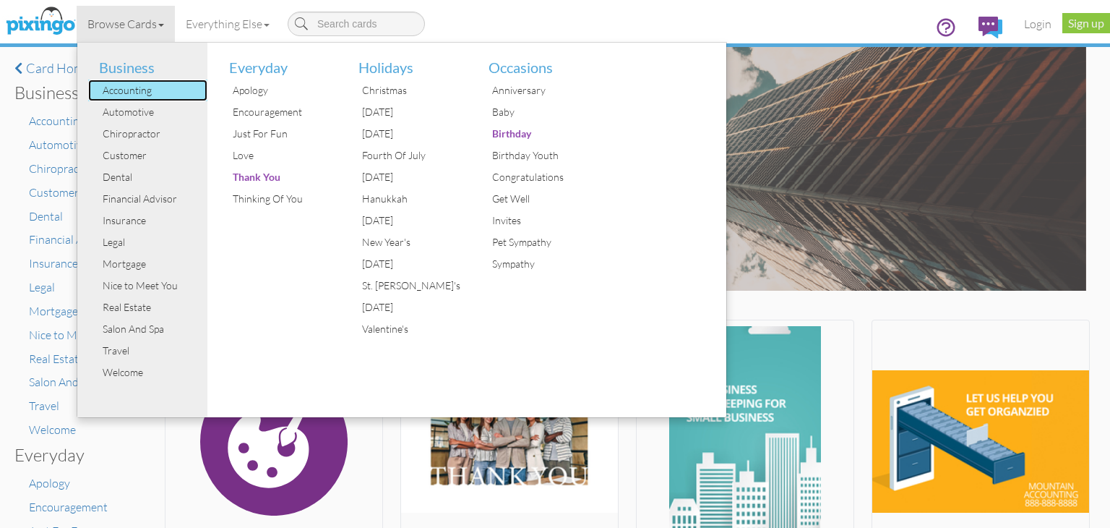
click at [127, 90] on div "Accounting" at bounding box center [153, 91] width 108 height 22
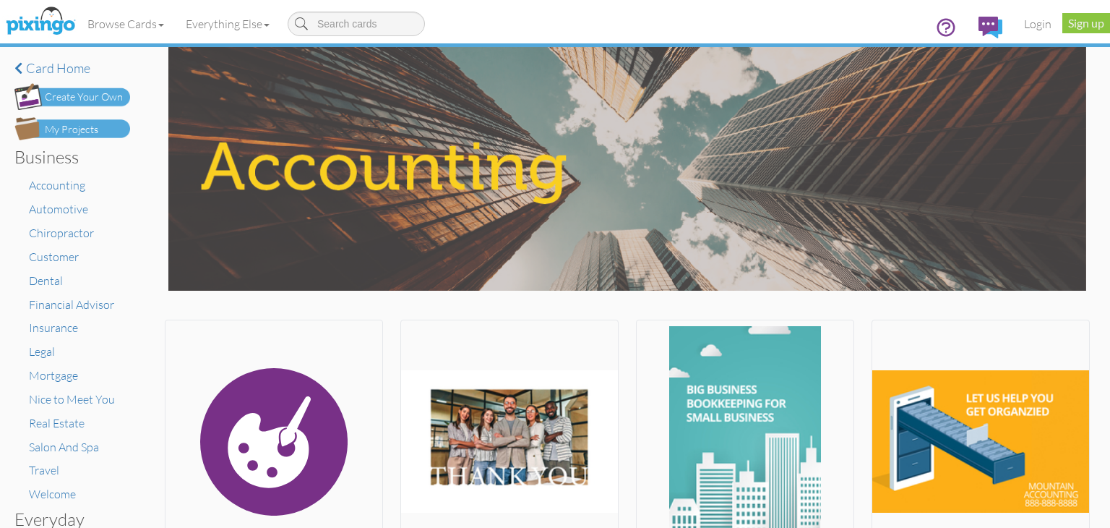
click at [253, 29] on link "Everything Else" at bounding box center [228, 24] width 106 height 36
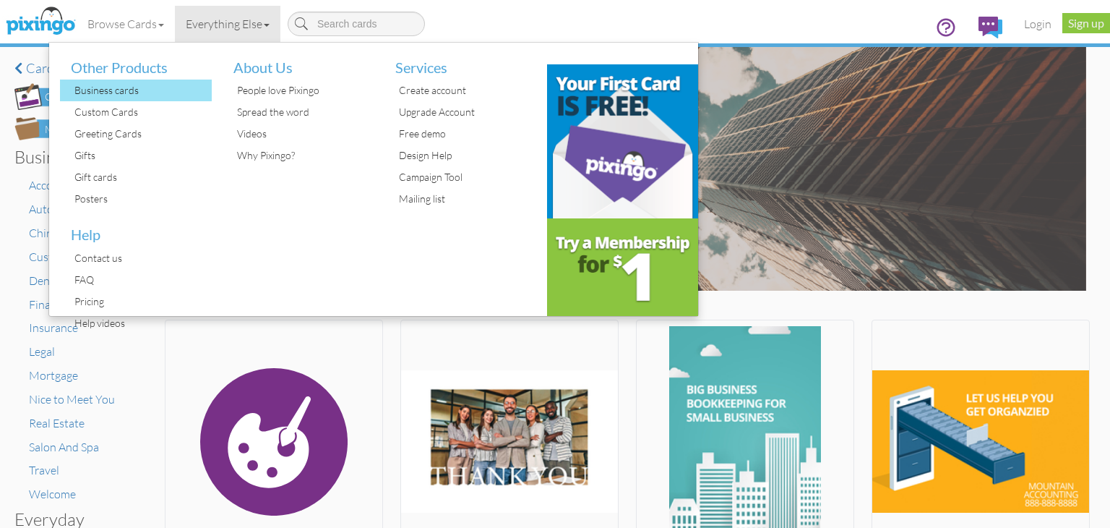
click at [106, 90] on div "Business cards" at bounding box center [141, 91] width 141 height 22
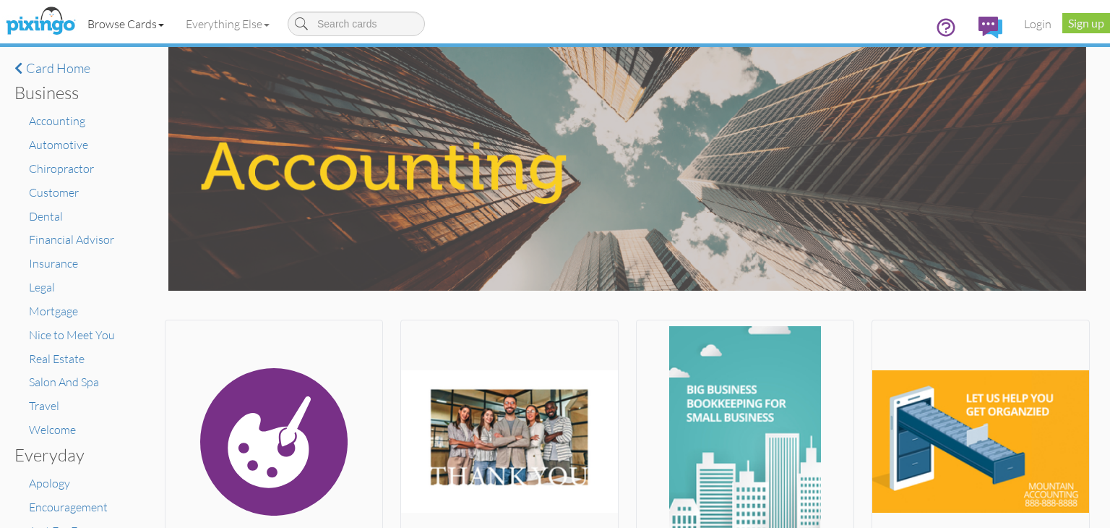
click at [136, 20] on link "Browse Cards" at bounding box center [126, 24] width 98 height 36
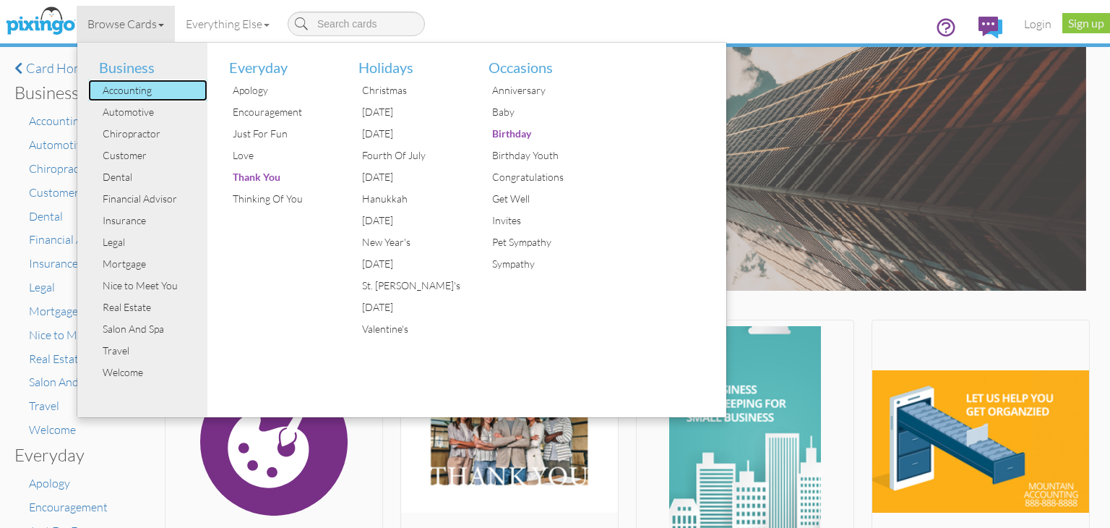
click at [124, 93] on div "Accounting" at bounding box center [153, 91] width 108 height 22
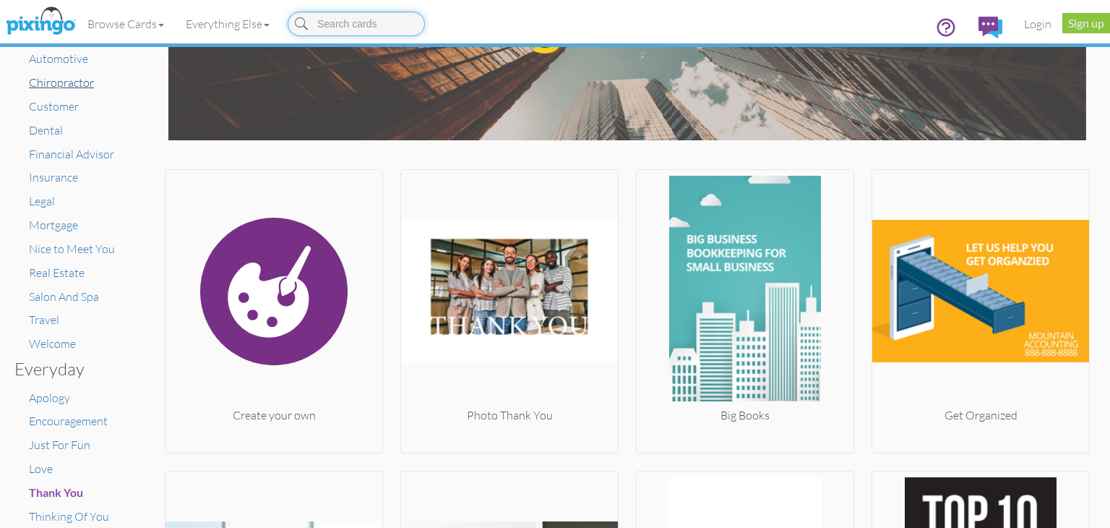
scroll to position [58, 0]
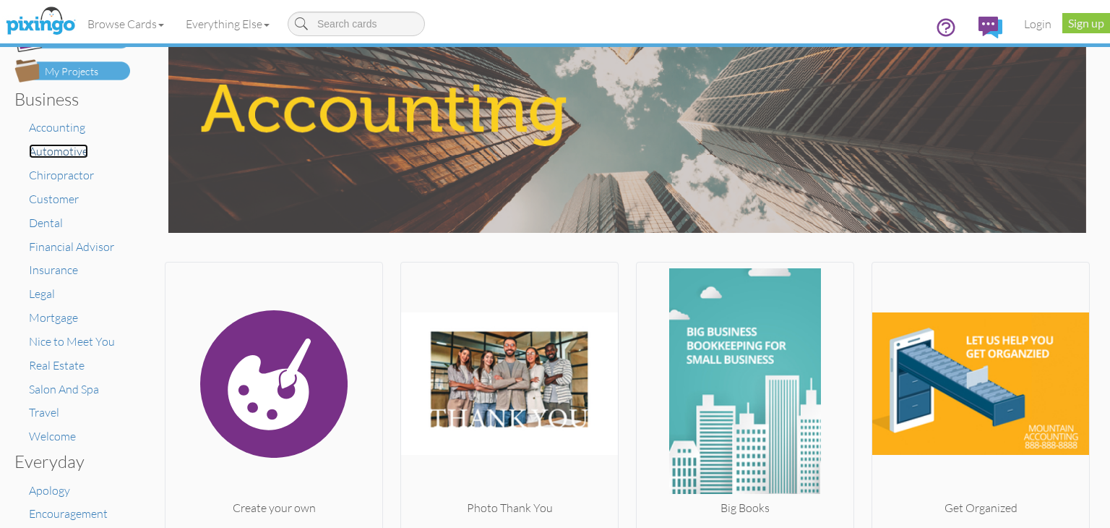
click at [53, 150] on span "Automotive" at bounding box center [58, 151] width 59 height 14
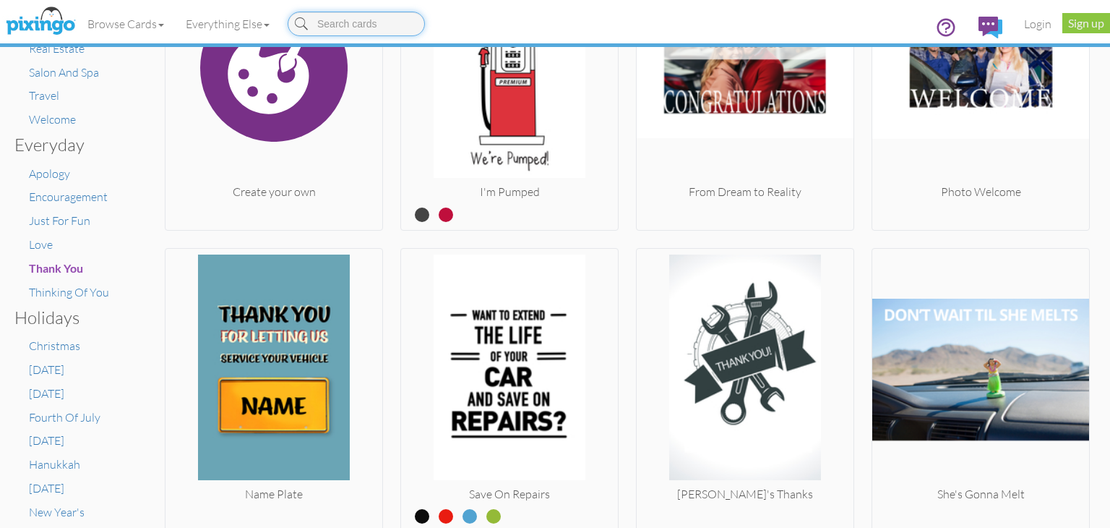
scroll to position [264, 0]
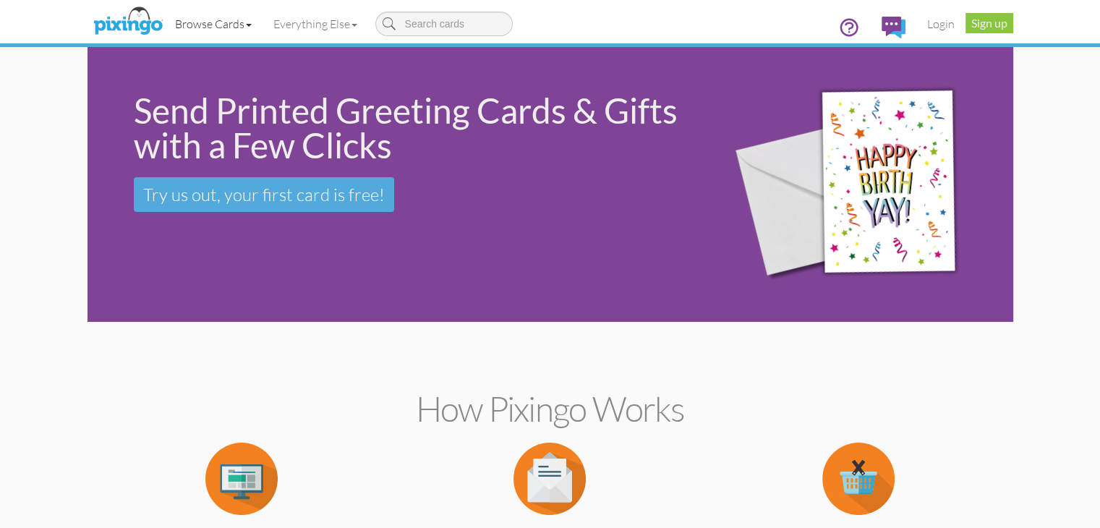
click at [164, 25] on link "Browse Cards" at bounding box center [213, 24] width 98 height 36
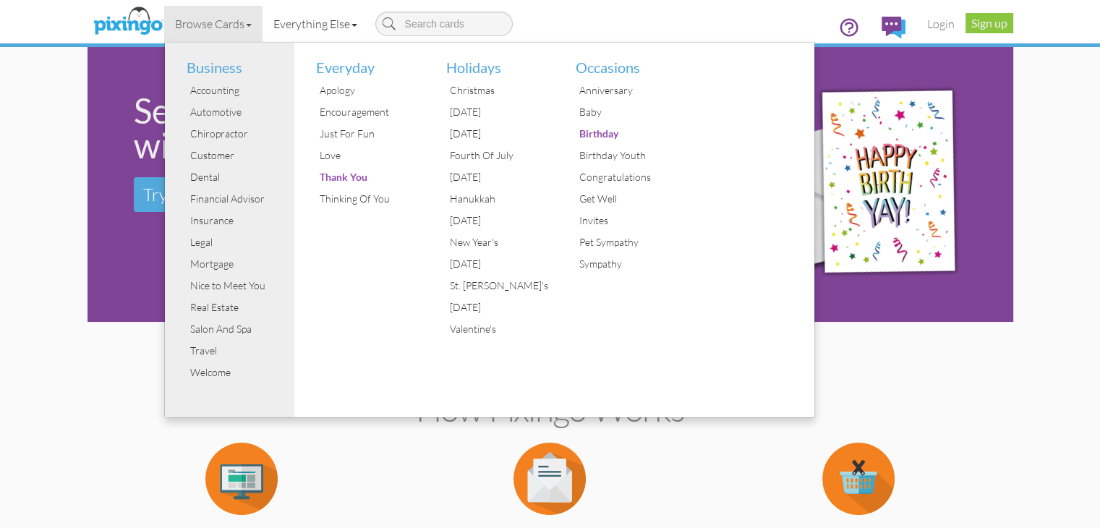
click at [269, 20] on link "Everything Else" at bounding box center [315, 24] width 106 height 36
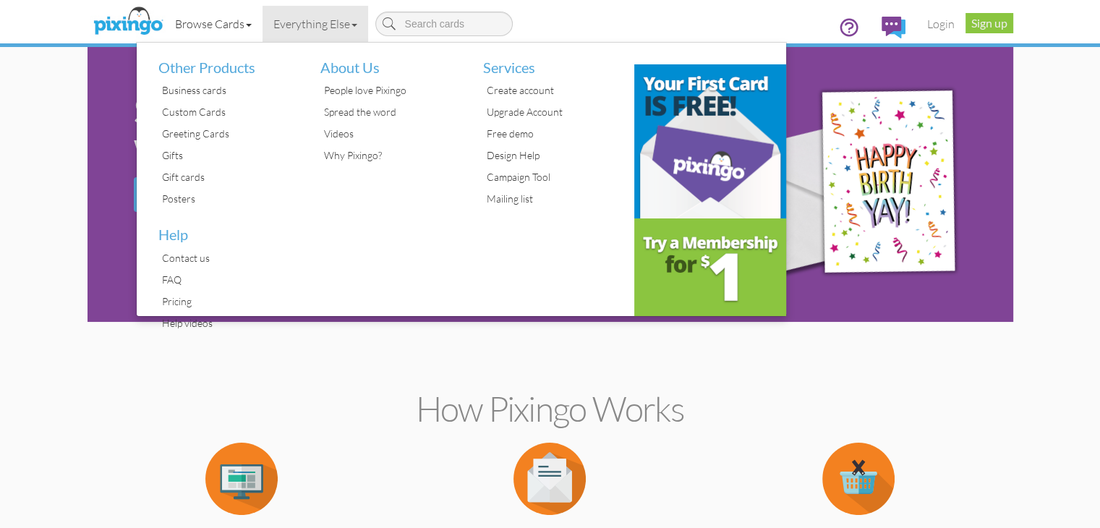
click at [164, 23] on link "Browse Cards" at bounding box center [213, 24] width 98 height 36
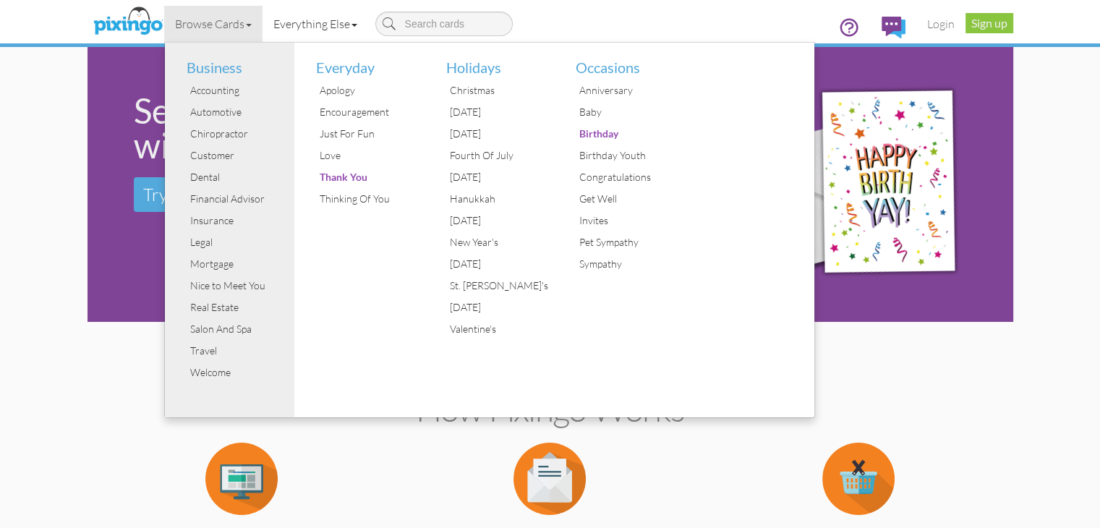
click at [262, 22] on link "Everything Else" at bounding box center [315, 24] width 106 height 36
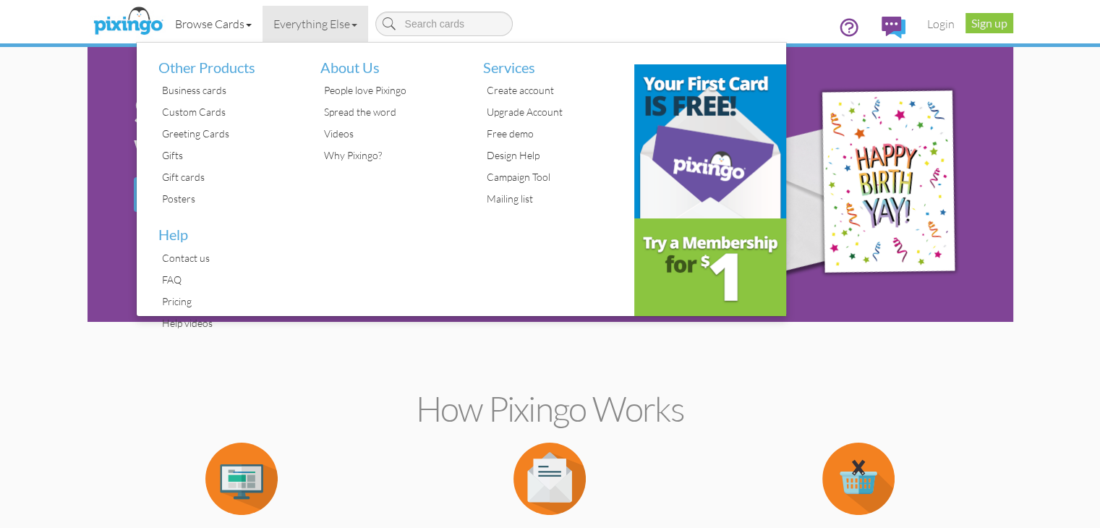
click at [164, 25] on link "Browse Cards" at bounding box center [213, 24] width 98 height 36
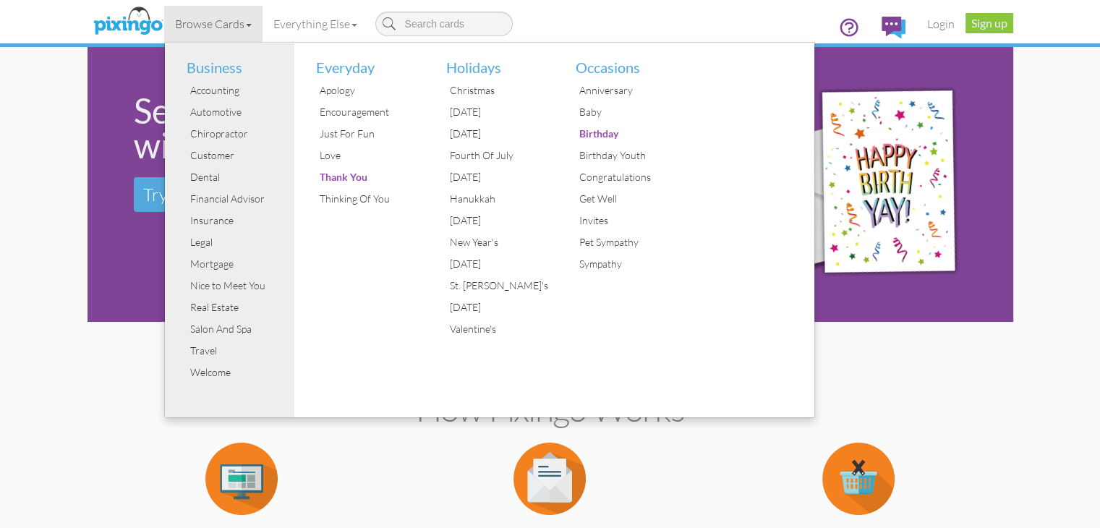
click at [811, 349] on section "How Pixingo works Pick a Template Or make your own creations using our easy-to-…" at bounding box center [550, 485] width 904 height 313
